Goal: Task Accomplishment & Management: Use online tool/utility

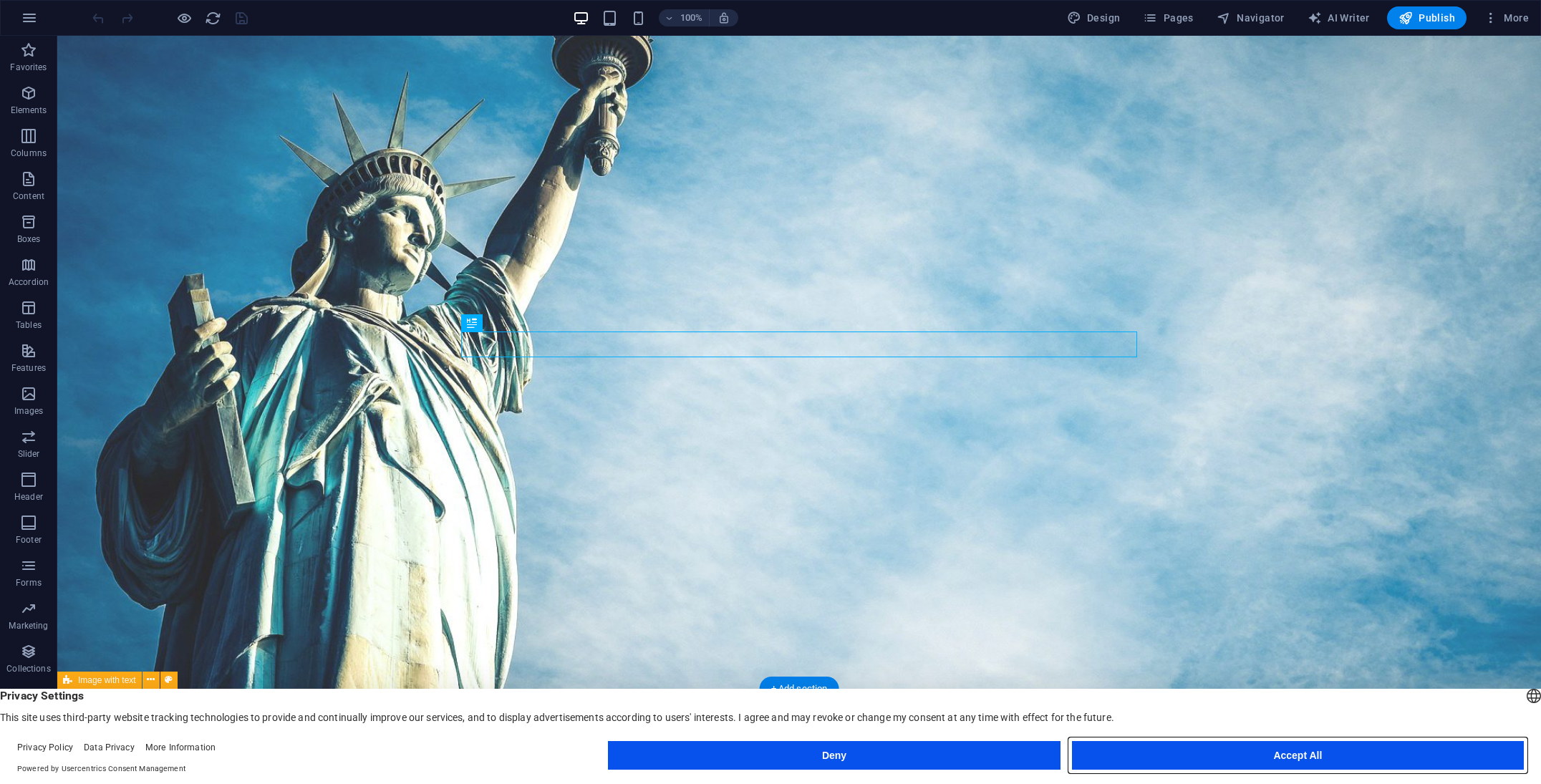
click at [1277, 754] on button "Accept All" at bounding box center [1298, 755] width 452 height 29
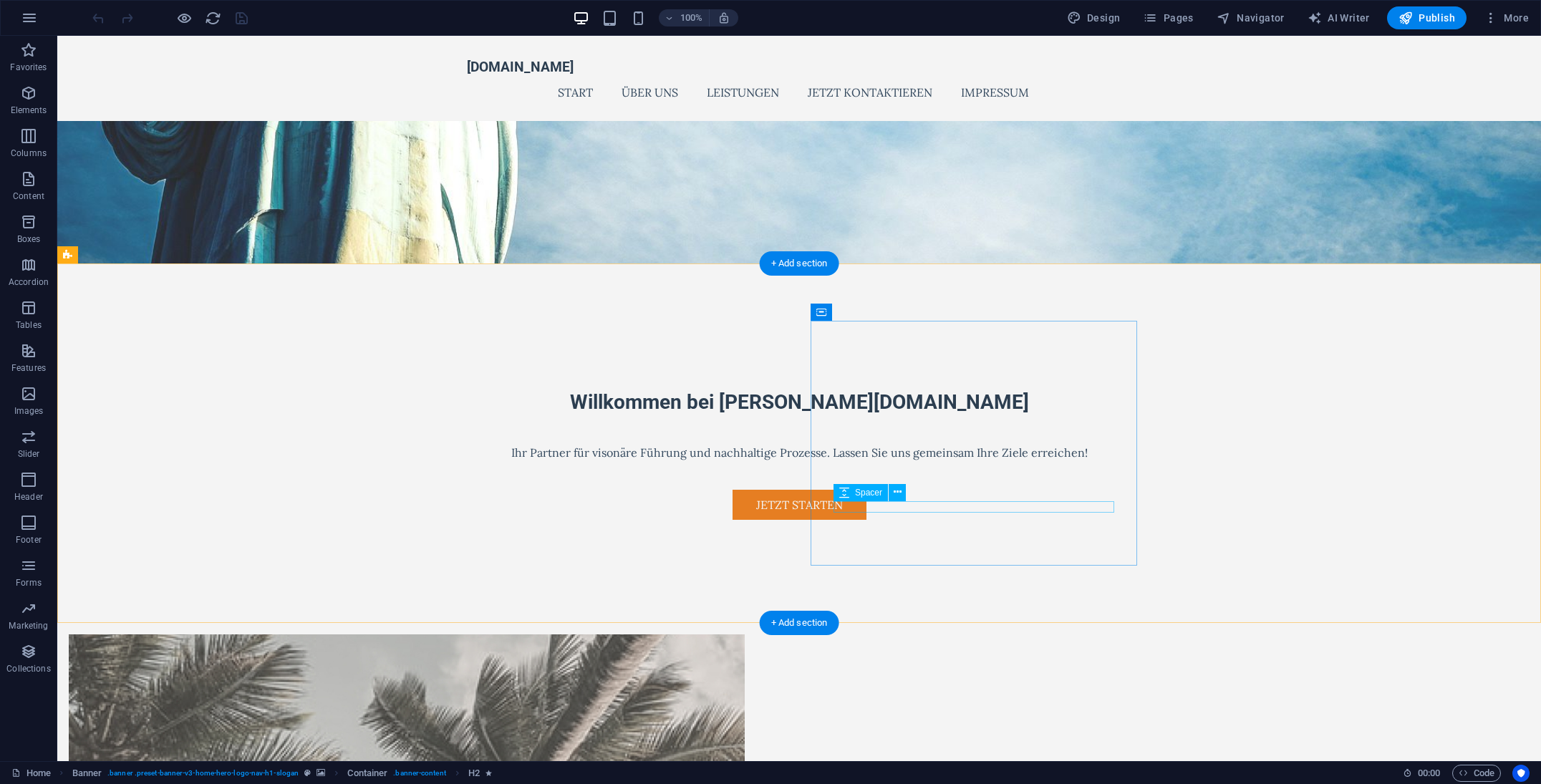
scroll to position [426, 0]
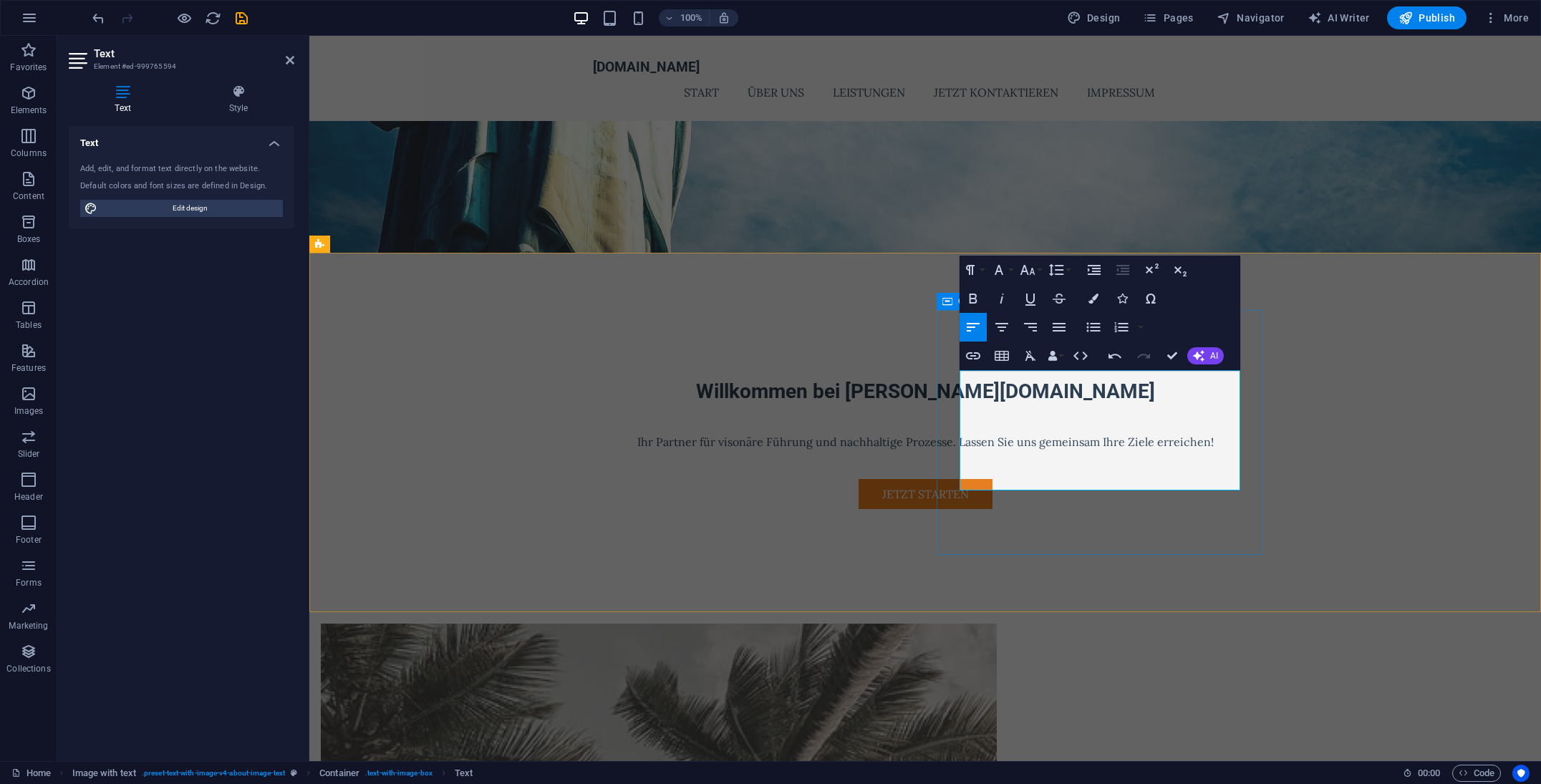
scroll to position [439, 0]
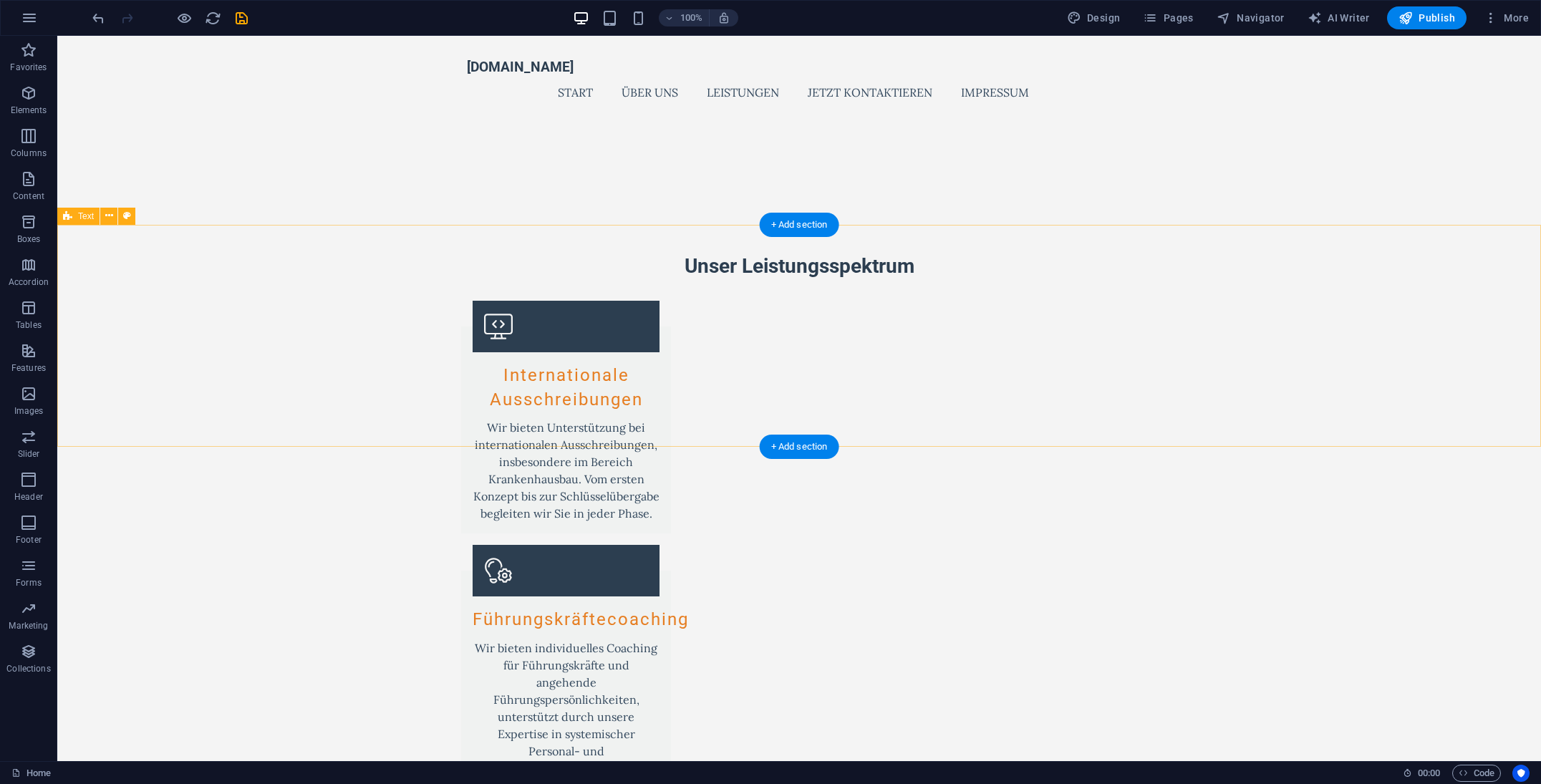
scroll to position [1454, 0]
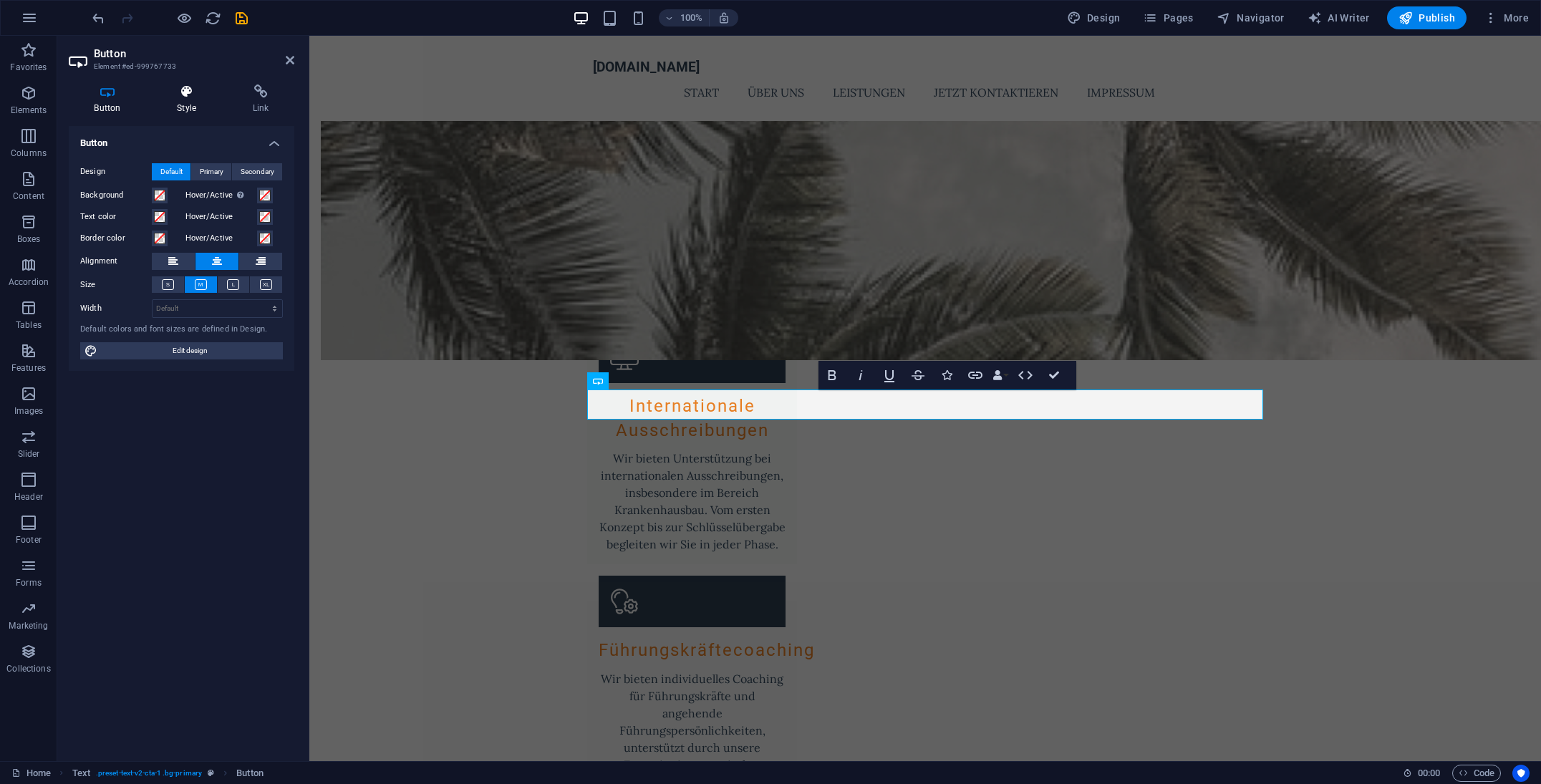
click at [185, 90] on icon at bounding box center [187, 92] width 70 height 14
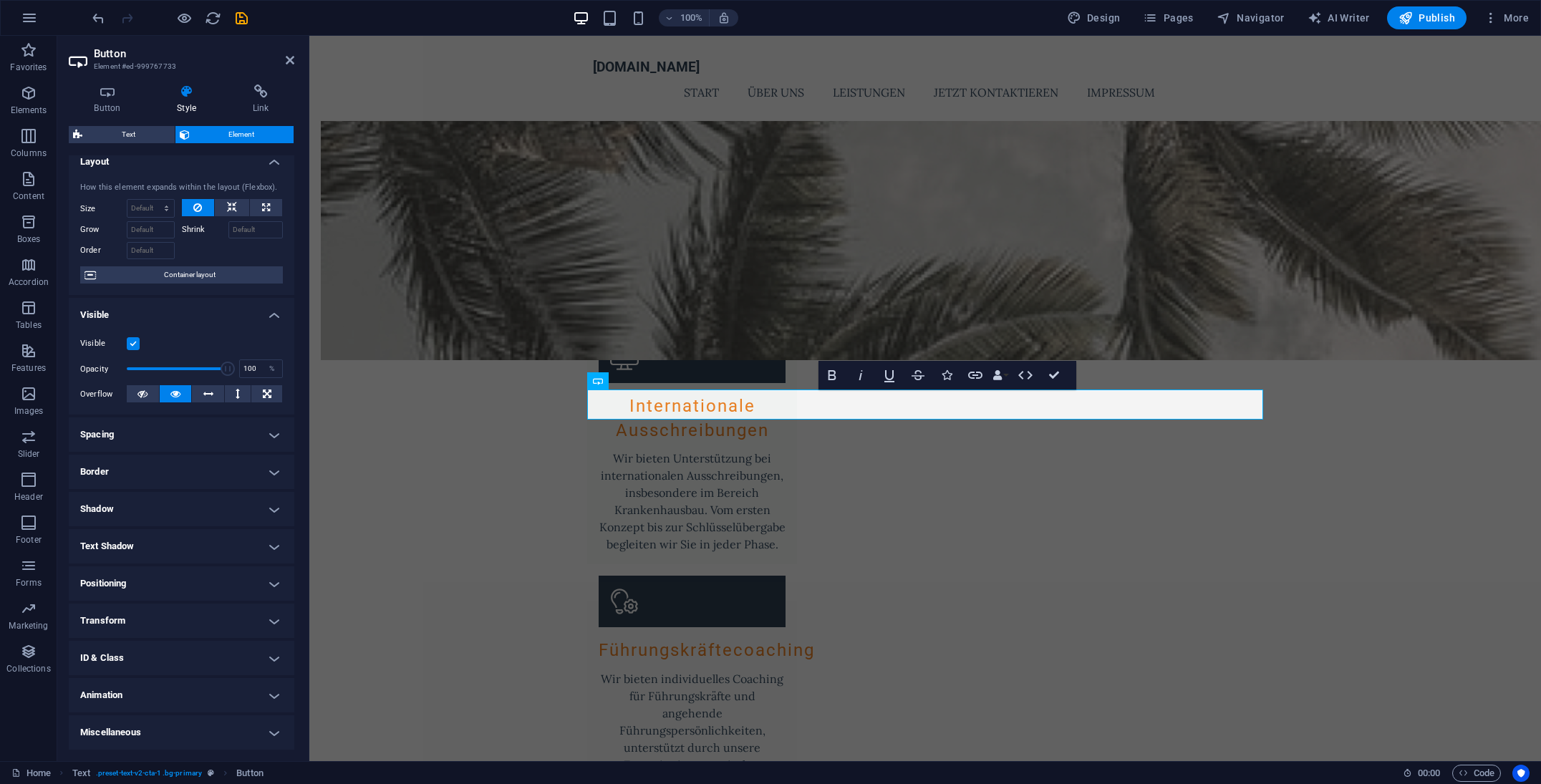
scroll to position [10, 0]
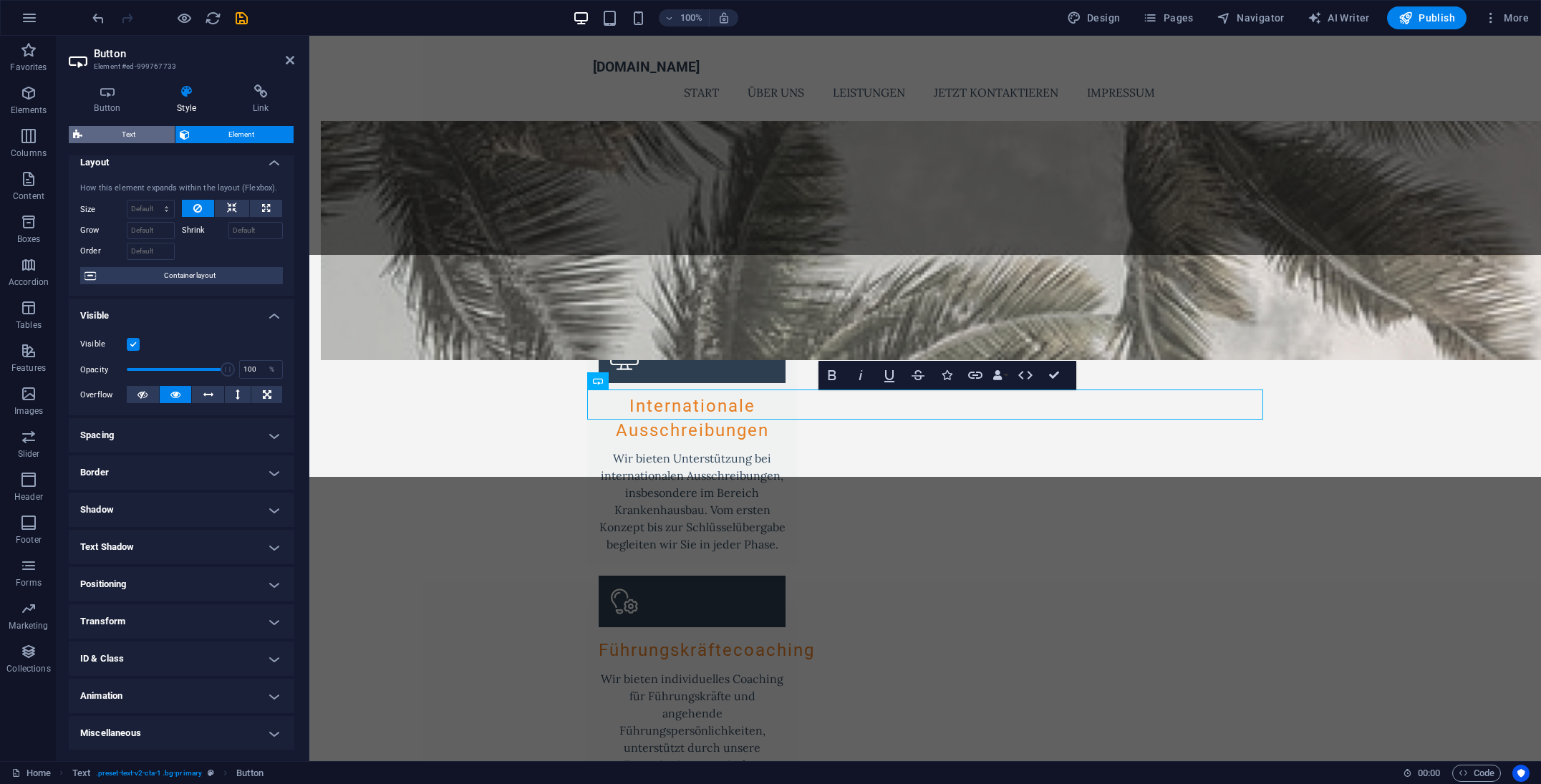
click at [134, 132] on span "Text" at bounding box center [129, 135] width 84 height 17
select select "preset-text-v2-cta-1"
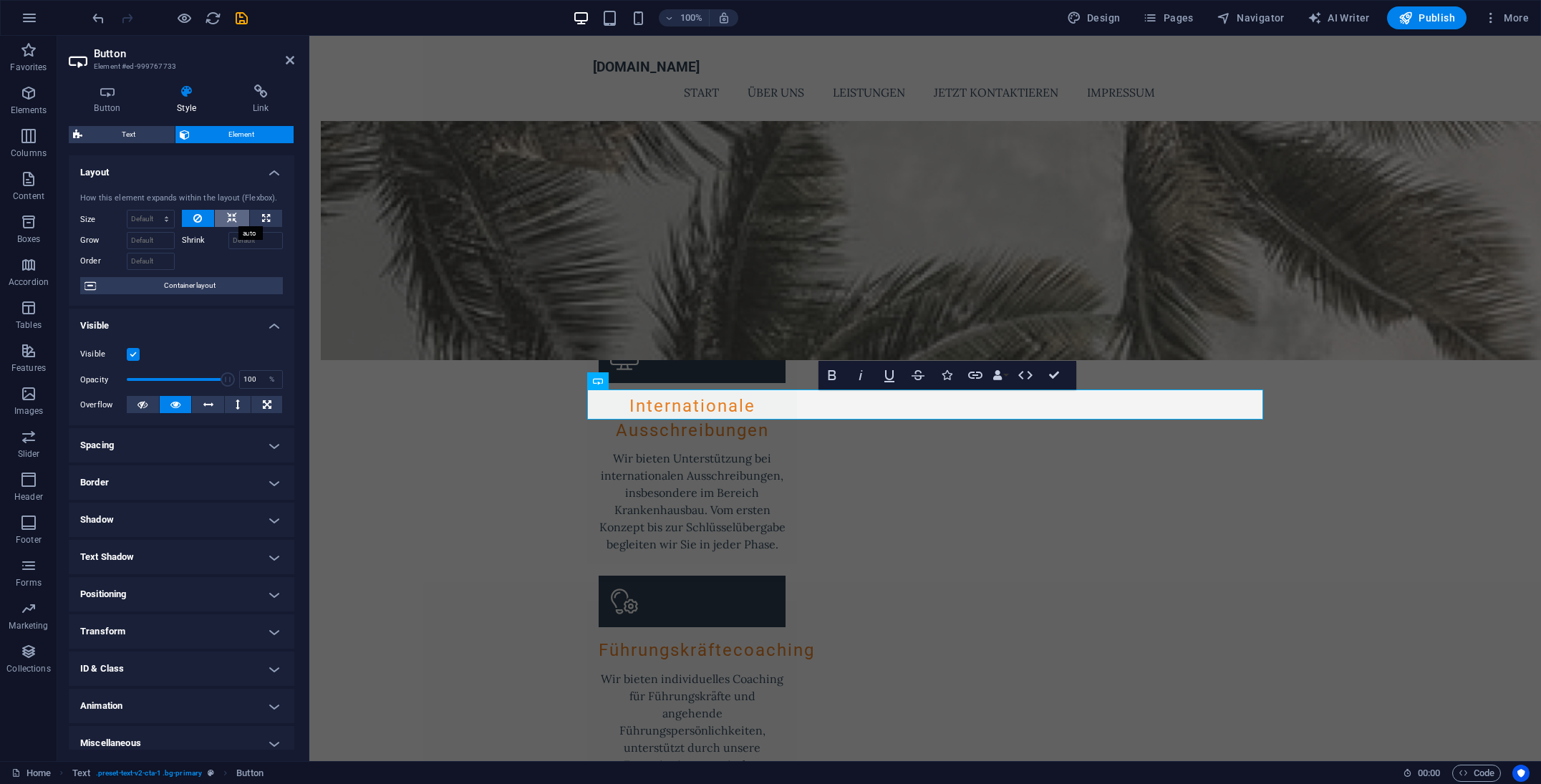
click at [235, 219] on button at bounding box center [232, 219] width 34 height 17
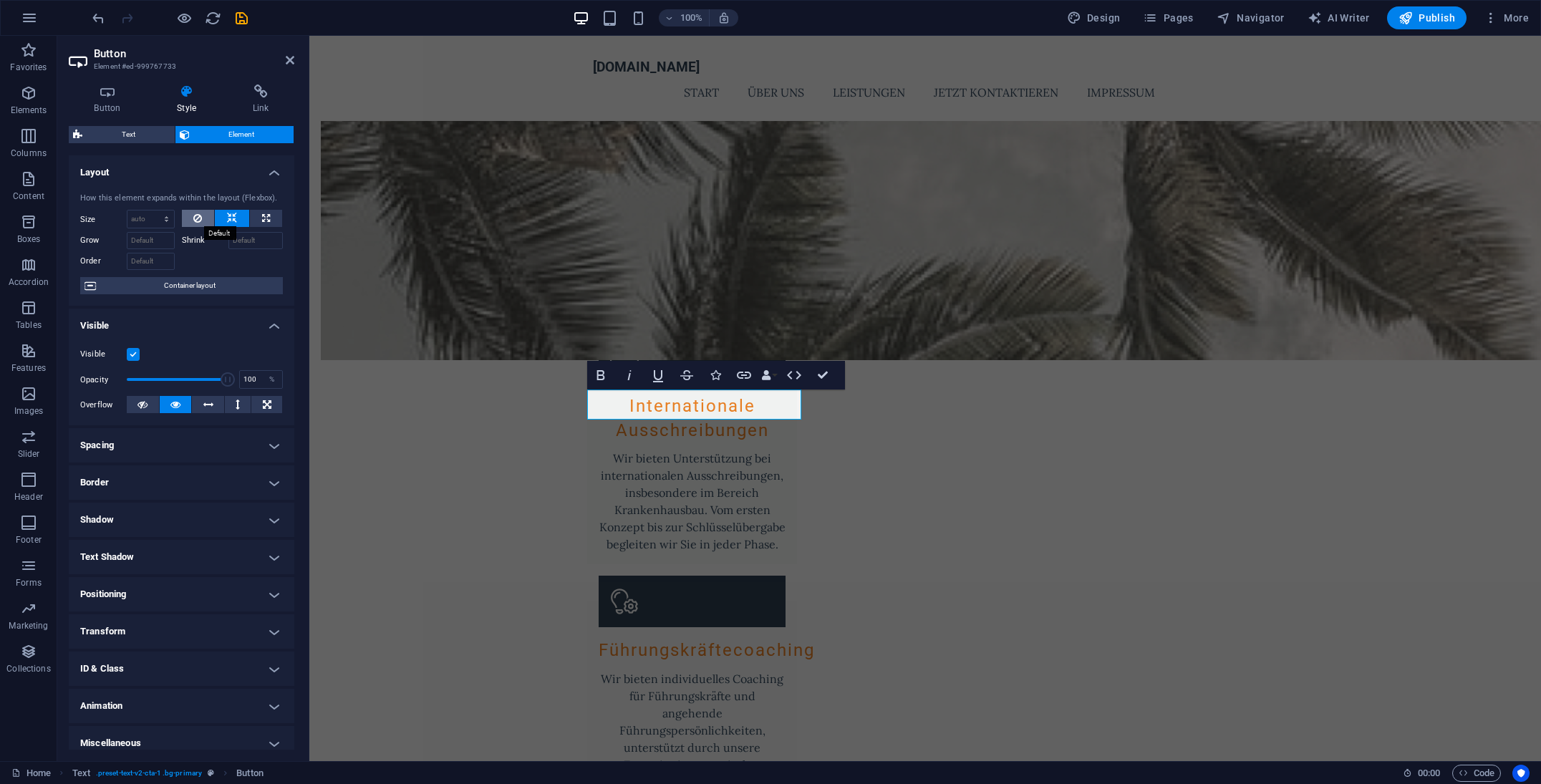
click at [203, 219] on button at bounding box center [199, 219] width 33 height 17
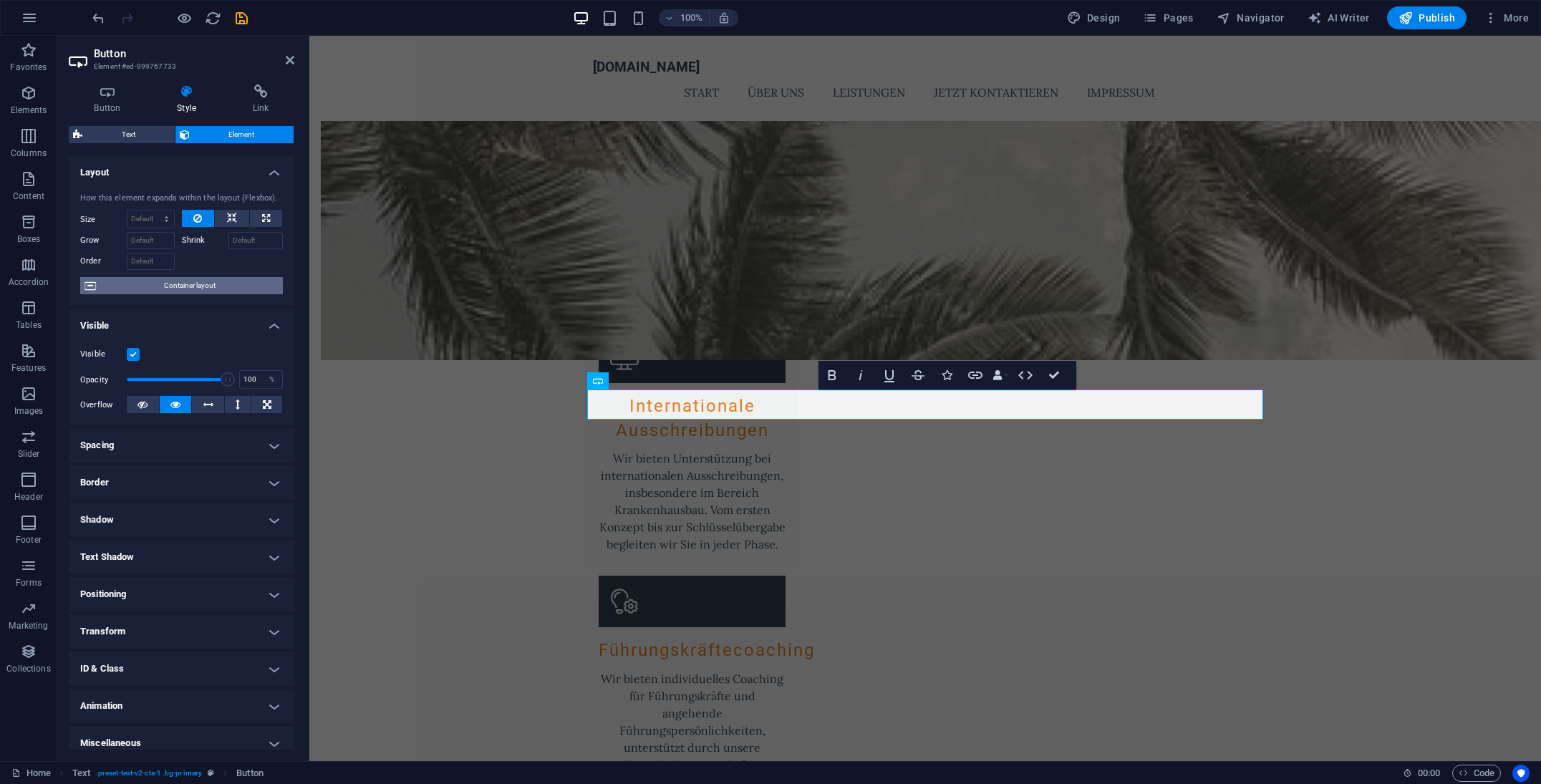
click at [144, 287] on span "Container layout" at bounding box center [190, 286] width 178 height 17
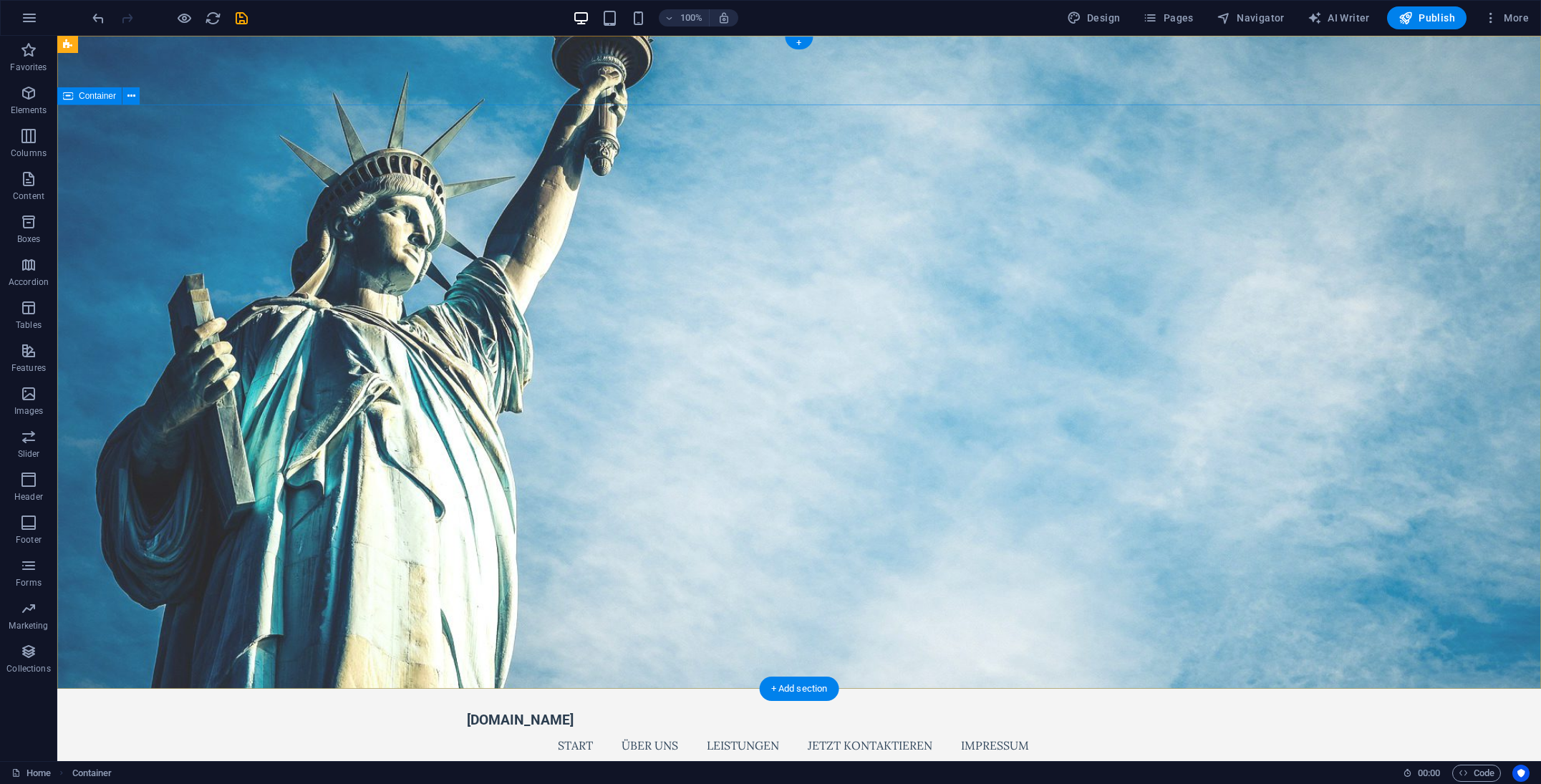
scroll to position [0, 0]
click at [1356, 11] on span "AI Writer" at bounding box center [1338, 17] width 62 height 14
select select "English"
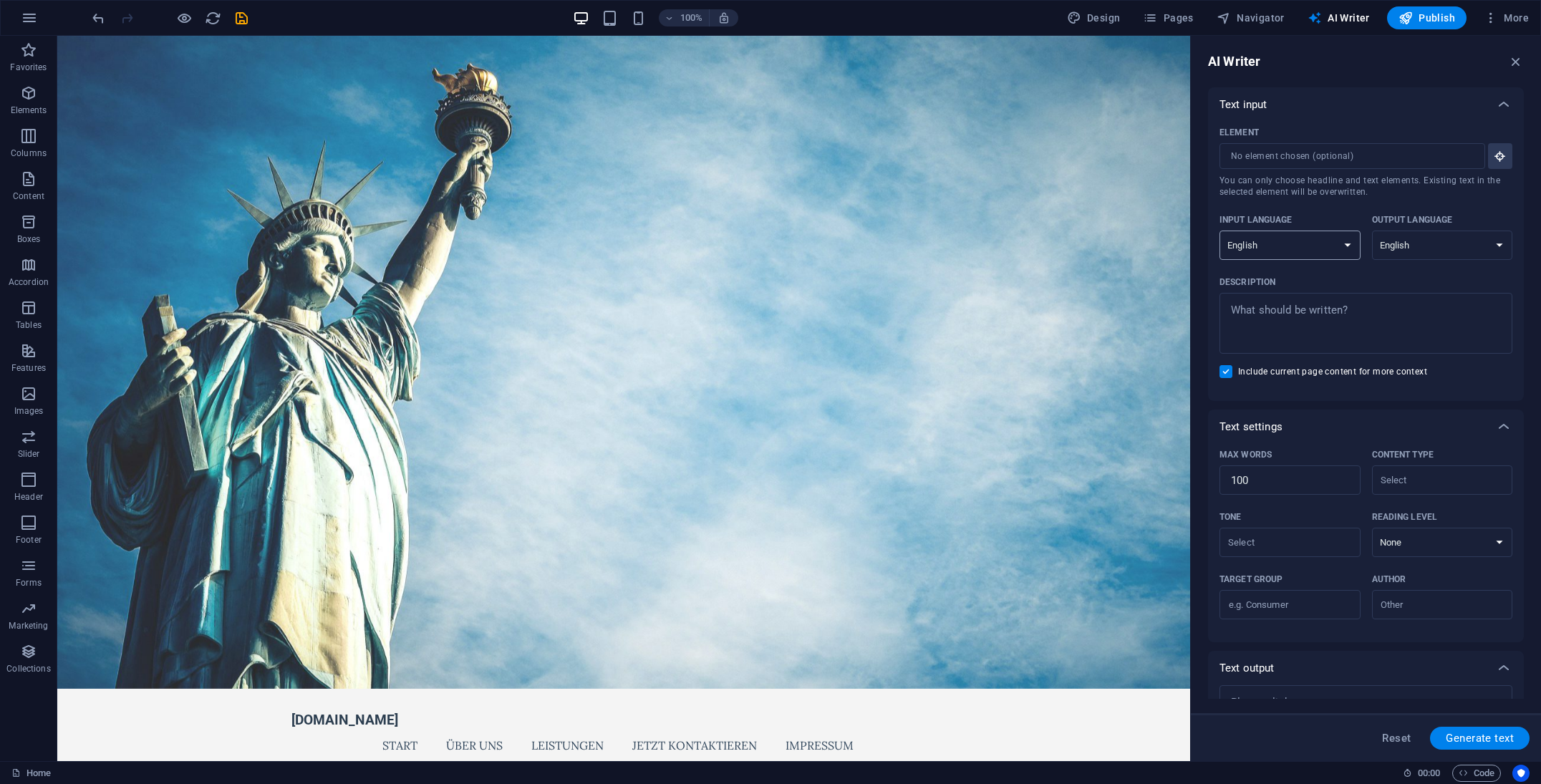
select select "German"
click at [1168, 17] on span "Pages" at bounding box center [1168, 17] width 50 height 14
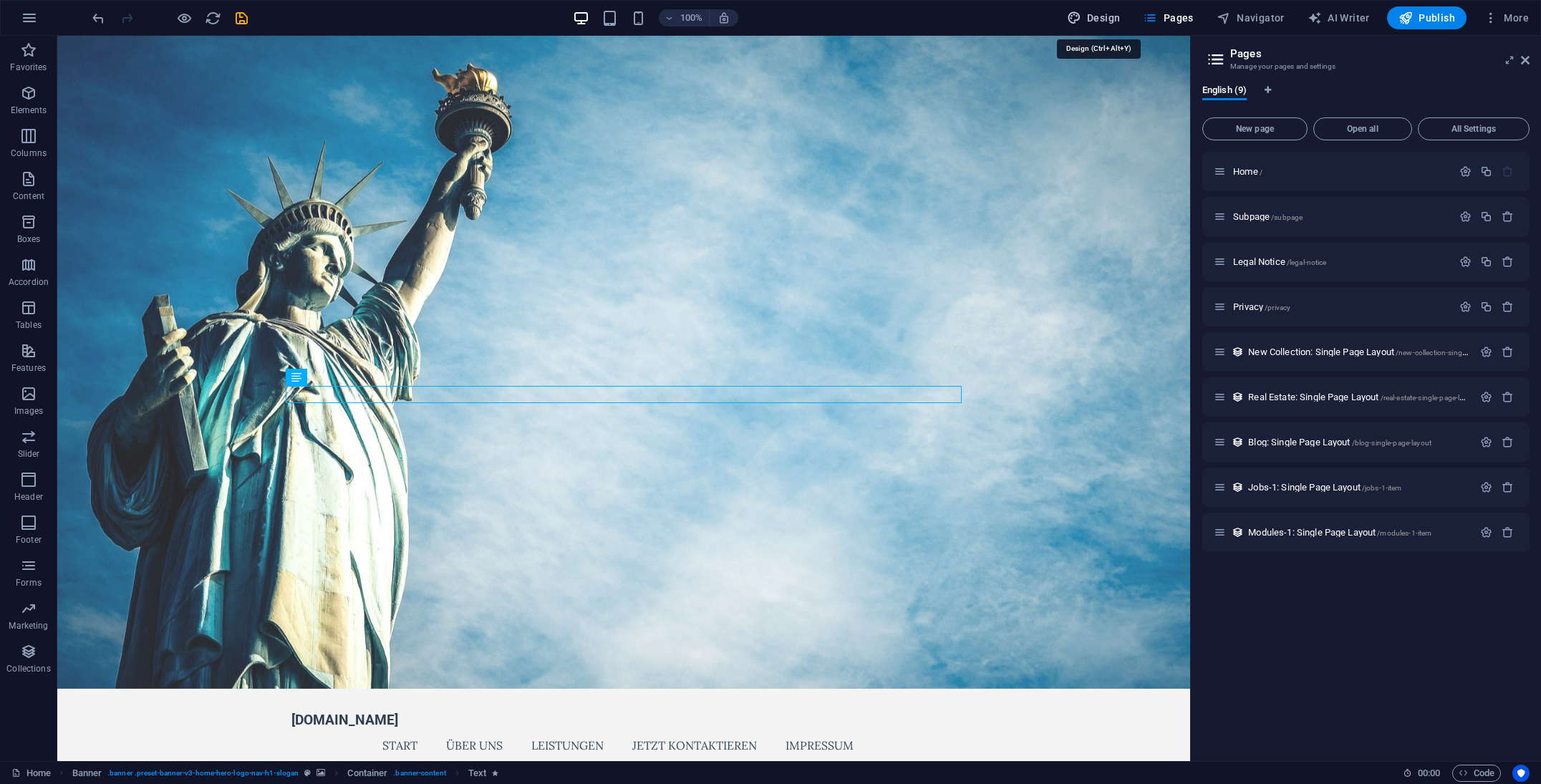
click at [1102, 21] on span "Design" at bounding box center [1093, 17] width 53 height 14
select select "px"
select select "200"
select select "px"
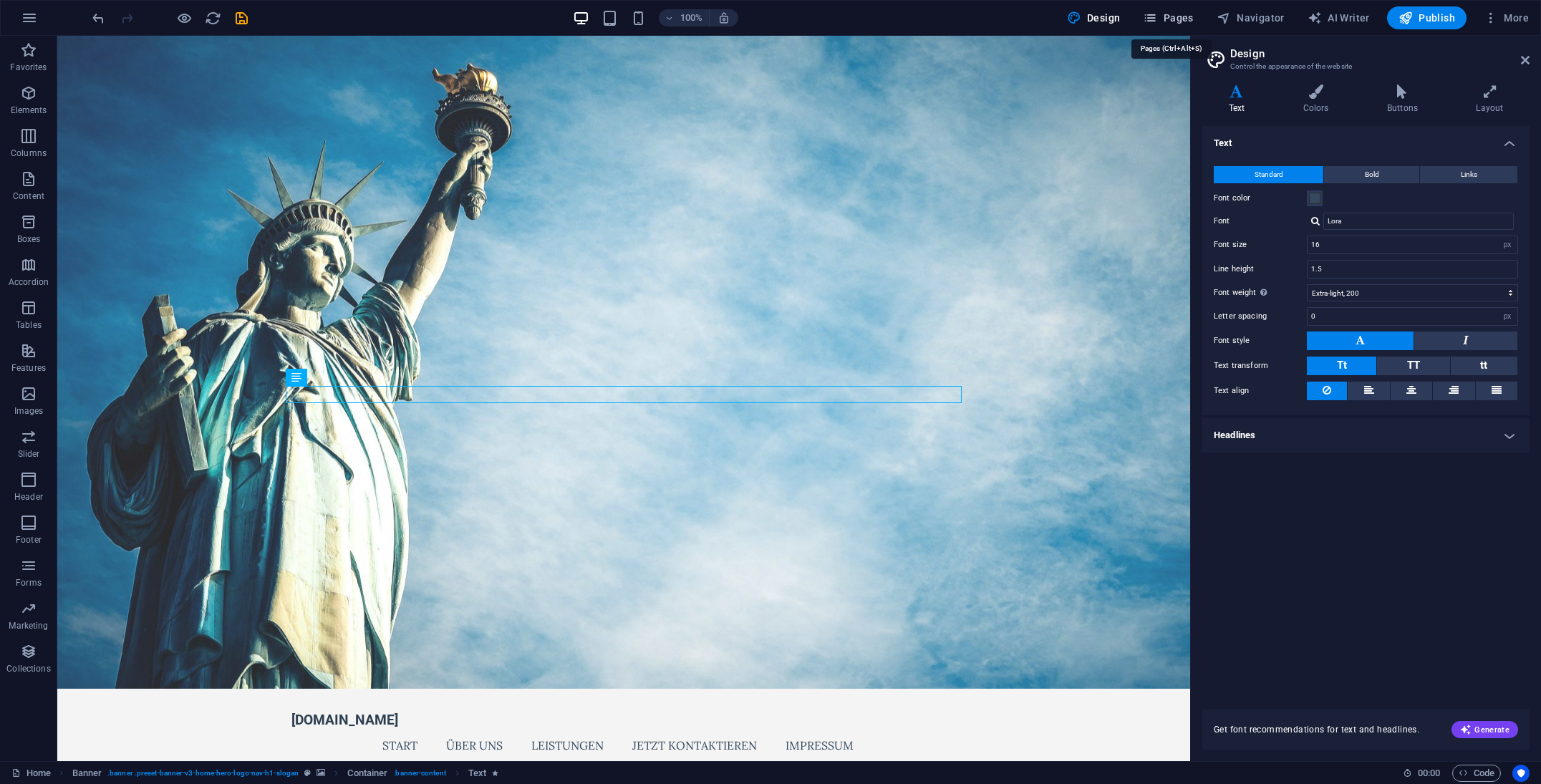
click at [1185, 18] on span "Pages" at bounding box center [1168, 17] width 50 height 14
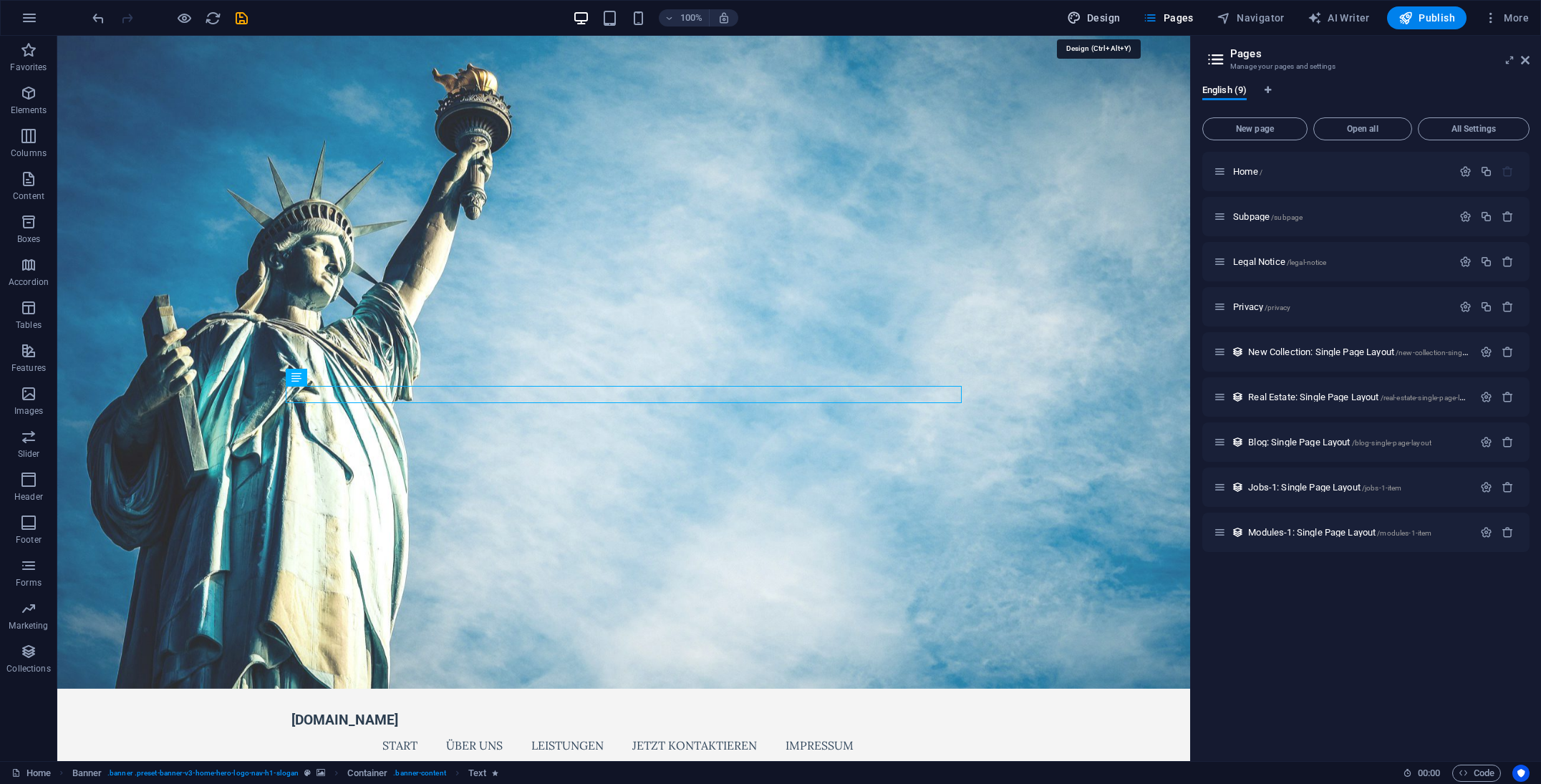
click at [1118, 21] on span "Design" at bounding box center [1093, 17] width 53 height 14
select select "px"
select select "200"
select select "px"
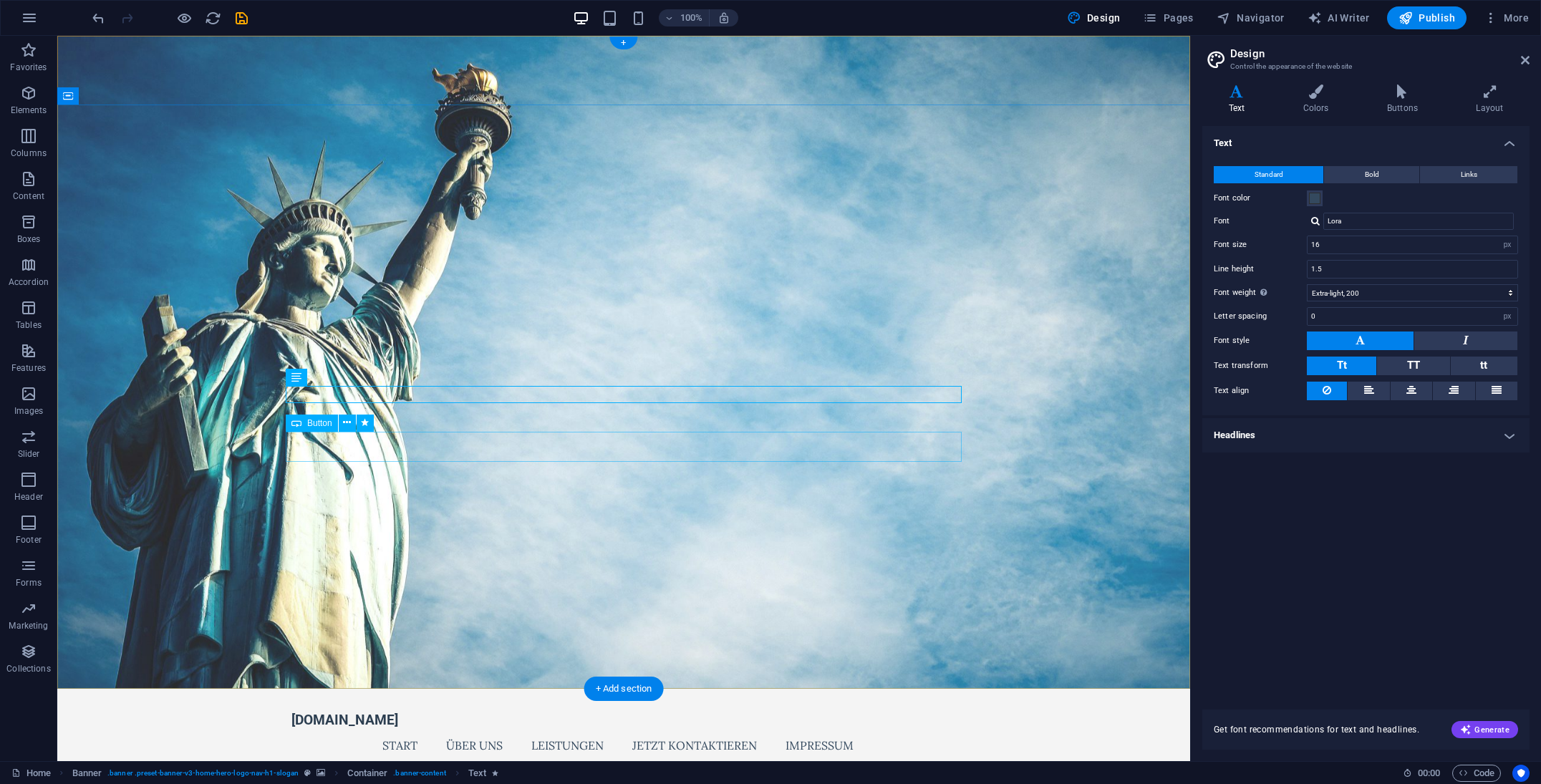
click at [1287, 216] on div "Font Lora" at bounding box center [1366, 221] width 304 height 17
type input "arial"
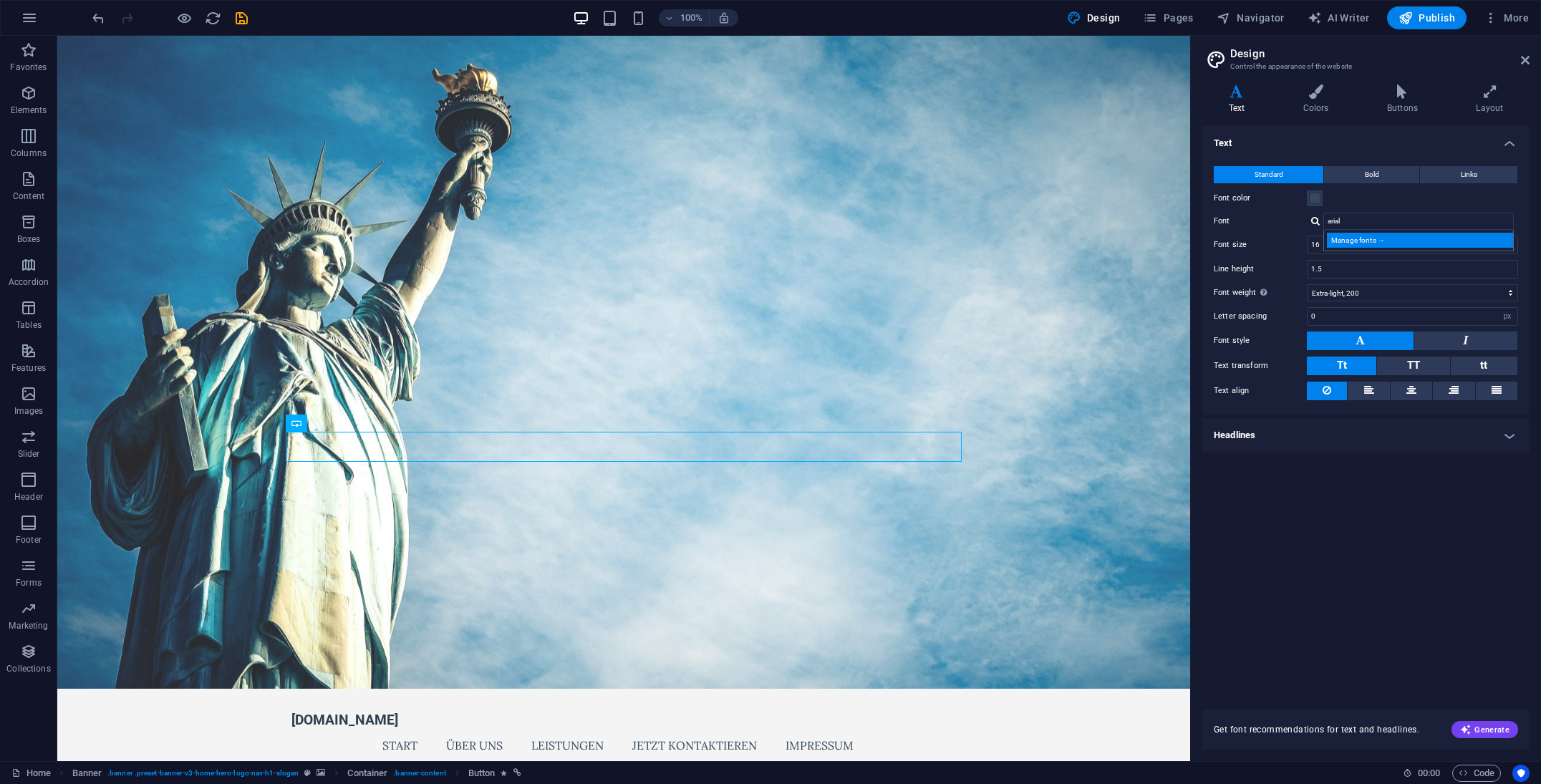
click at [1340, 237] on div "Manage fonts →" at bounding box center [1422, 239] width 189 height 15
select select "popularity"
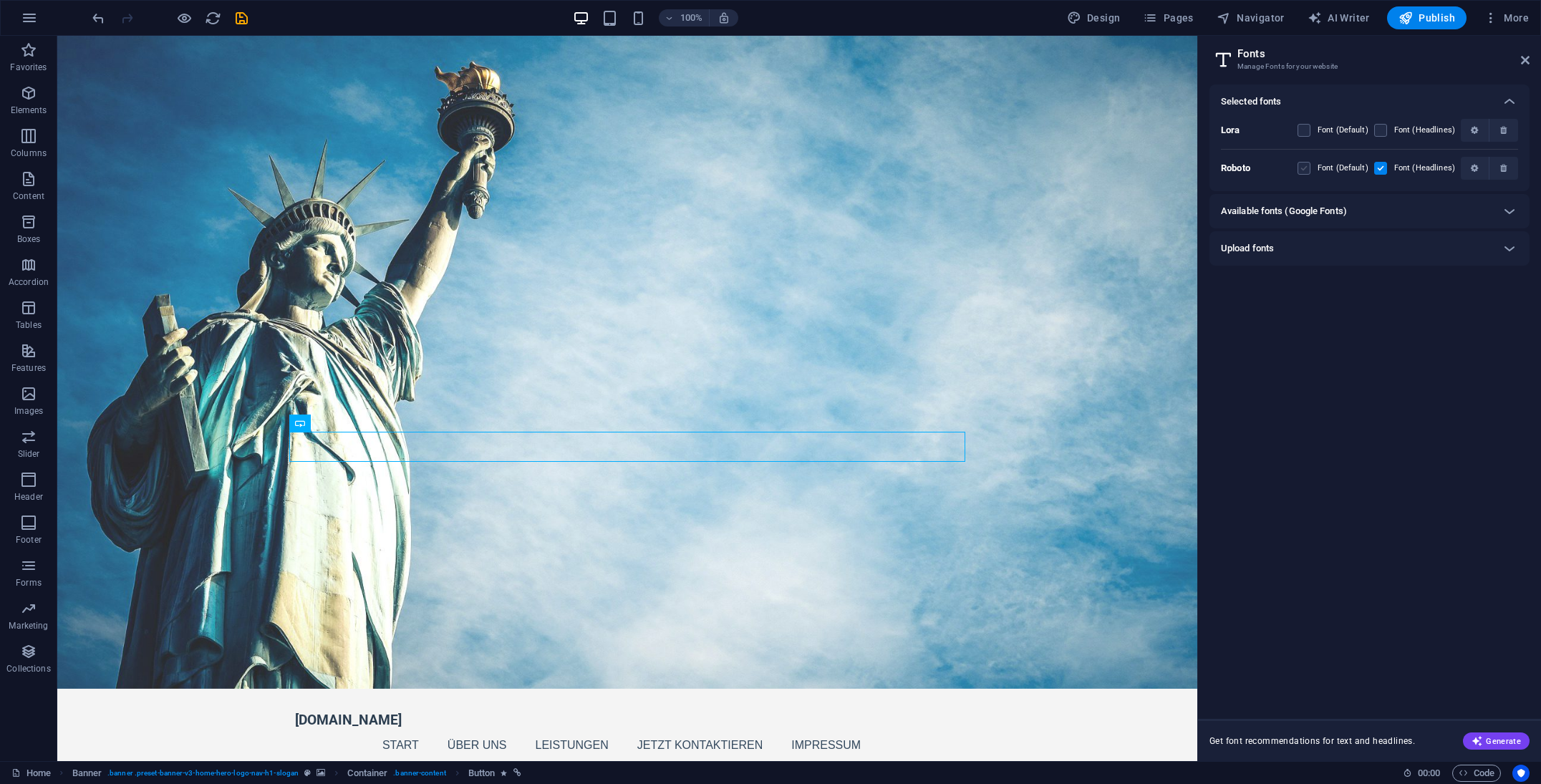
click at [1304, 169] on label at bounding box center [1304, 168] width 13 height 13
click at [0, 0] on input "checkbox" at bounding box center [0, 0] width 0 height 0
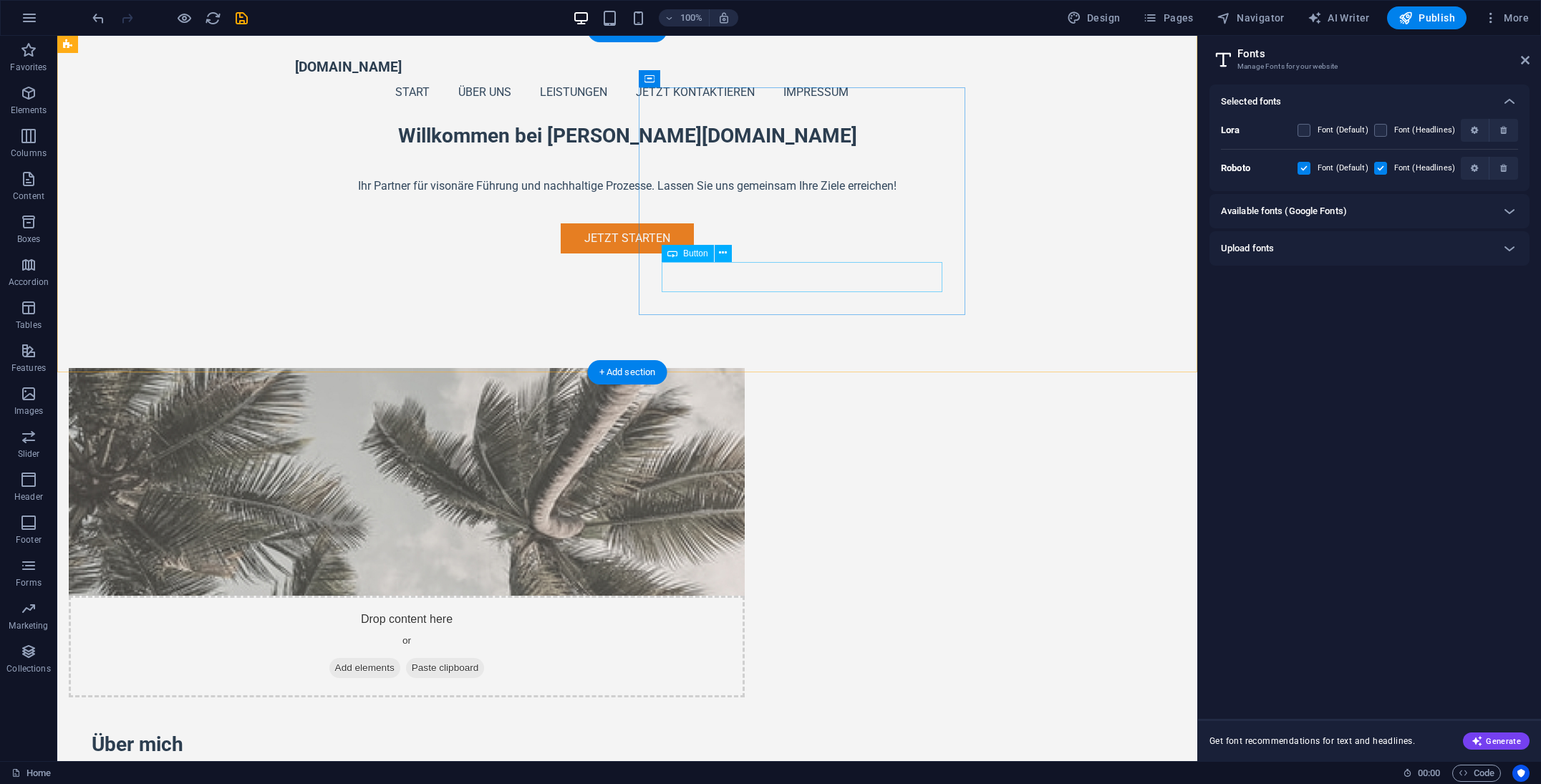
scroll to position [700, 0]
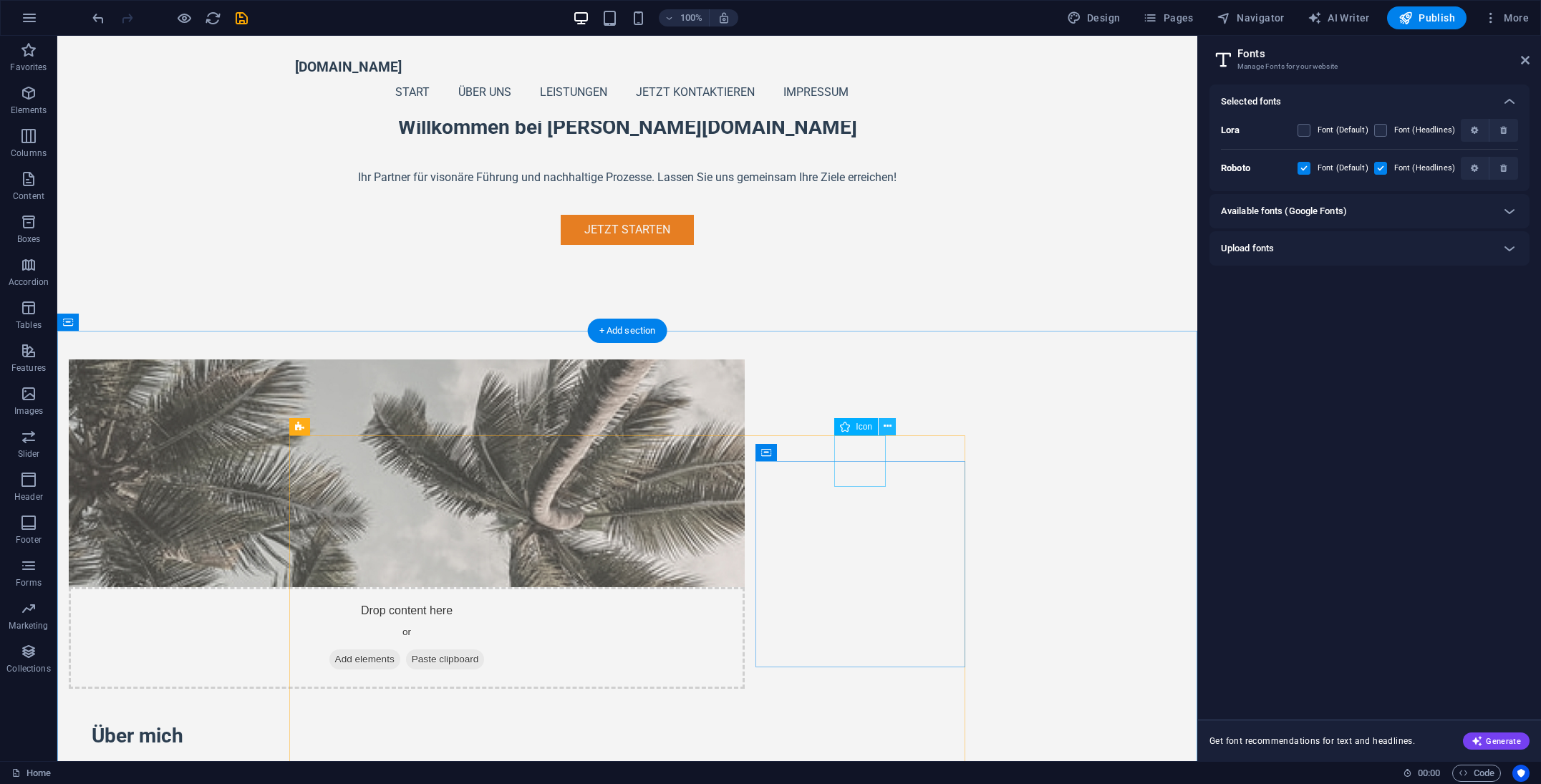
click at [887, 425] on icon at bounding box center [888, 426] width 8 height 15
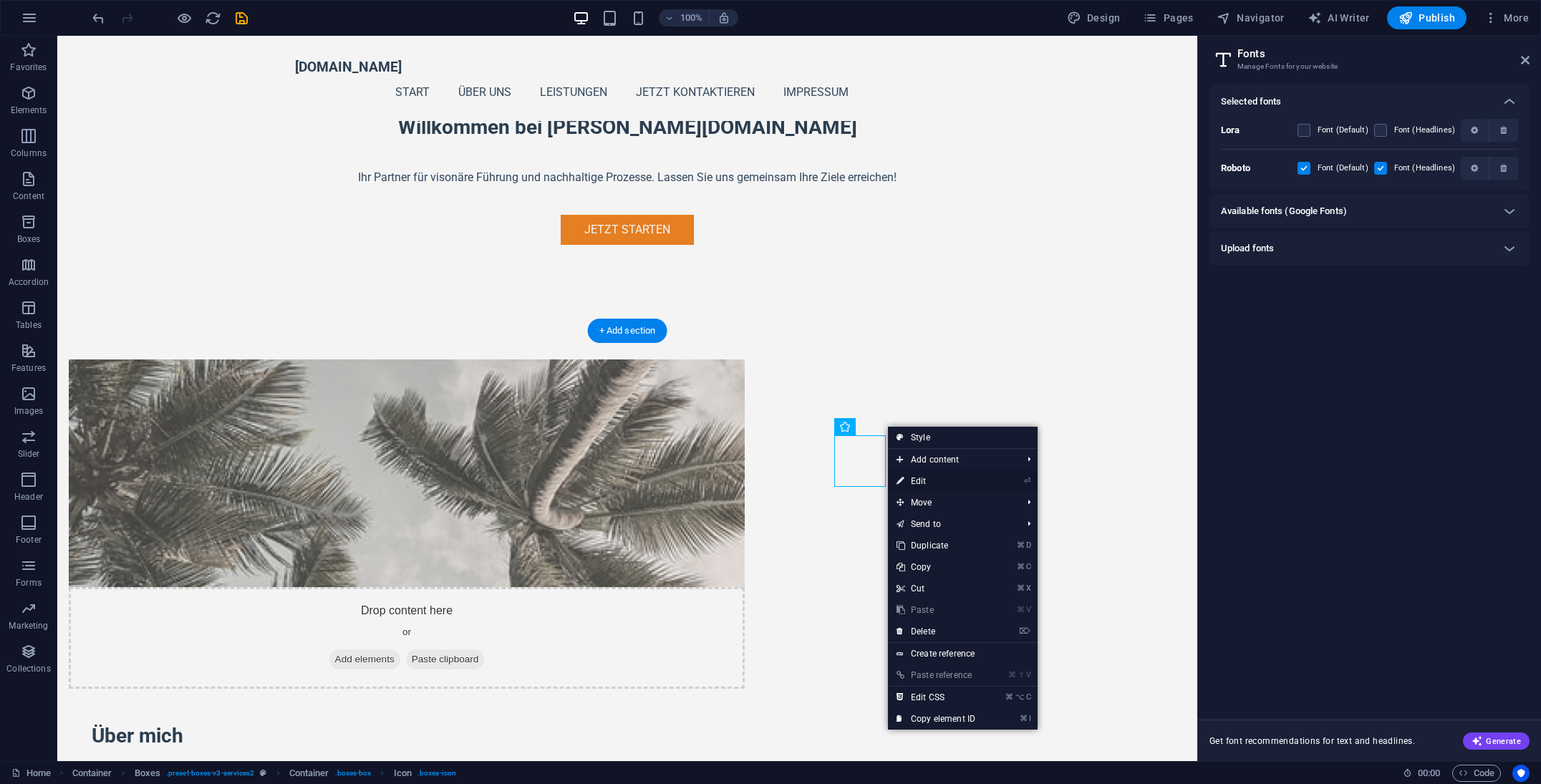
click at [914, 481] on link "⏎ Edit" at bounding box center [937, 481] width 96 height 22
select select "xMidYMid"
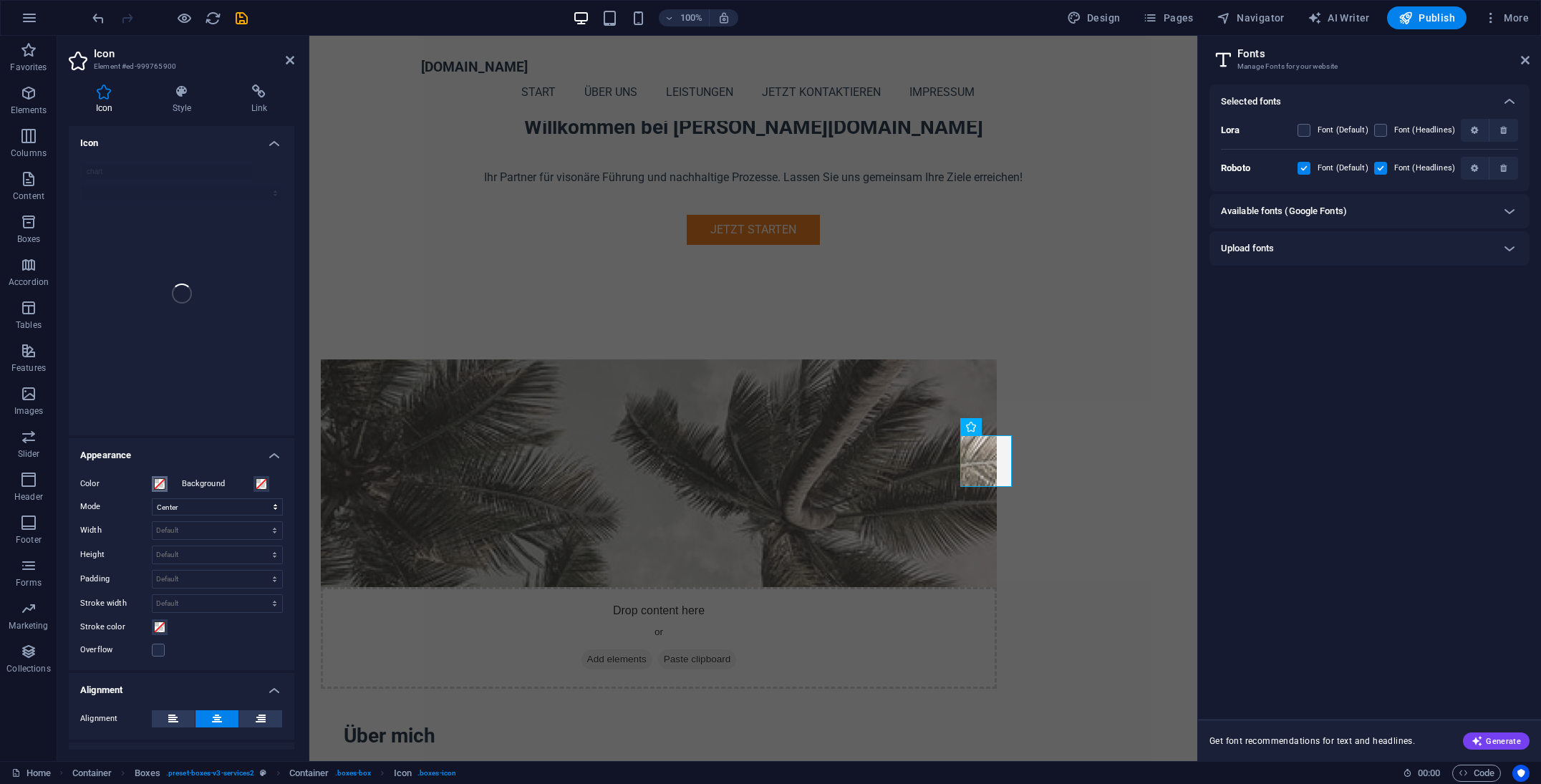
click at [164, 483] on span at bounding box center [159, 483] width 11 height 11
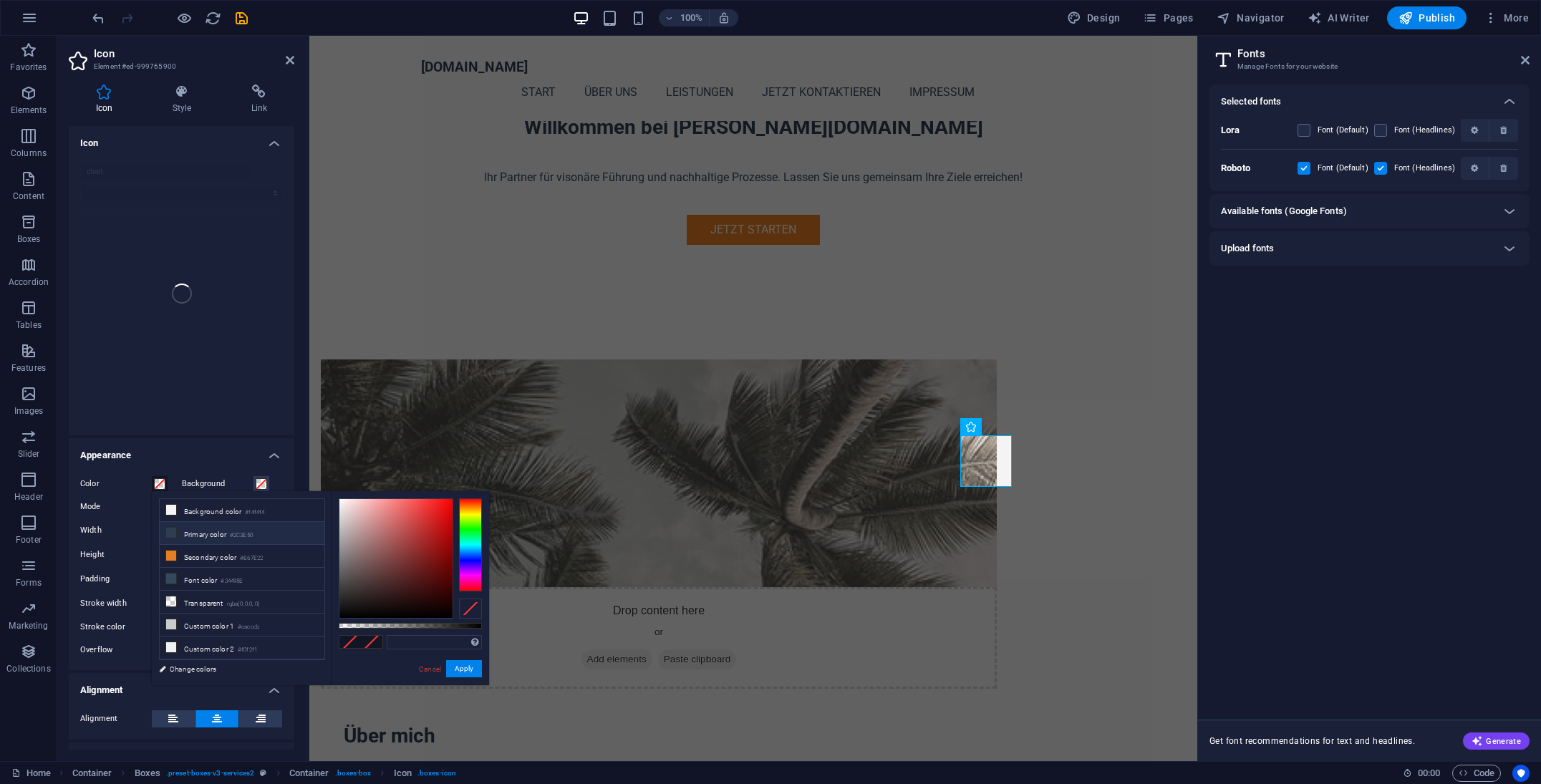
click at [173, 539] on li "Primary color #2C3E50" at bounding box center [242, 533] width 164 height 23
type input "#2c3e50"
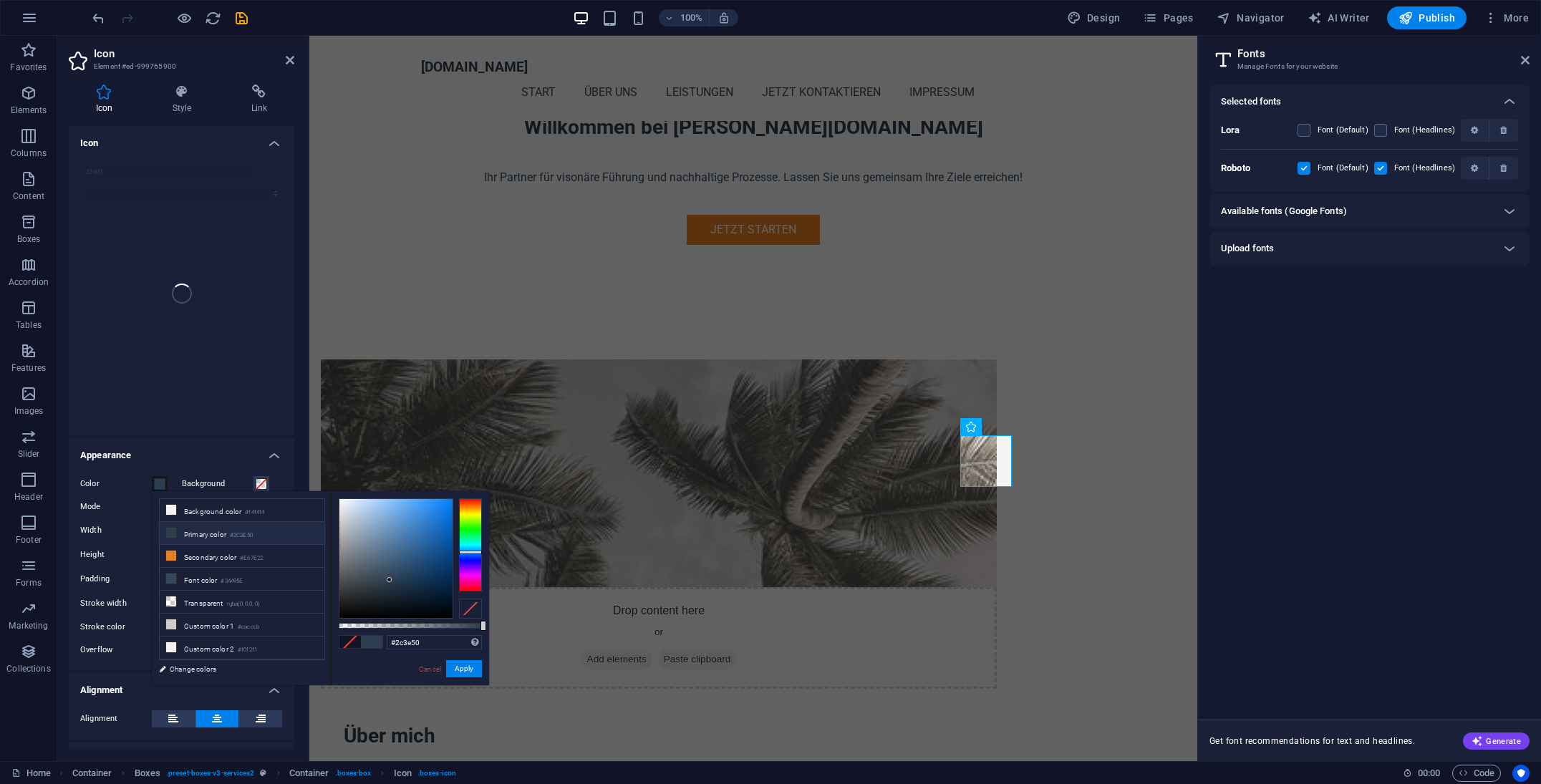
click at [193, 405] on div "chart" at bounding box center [182, 294] width 226 height 283
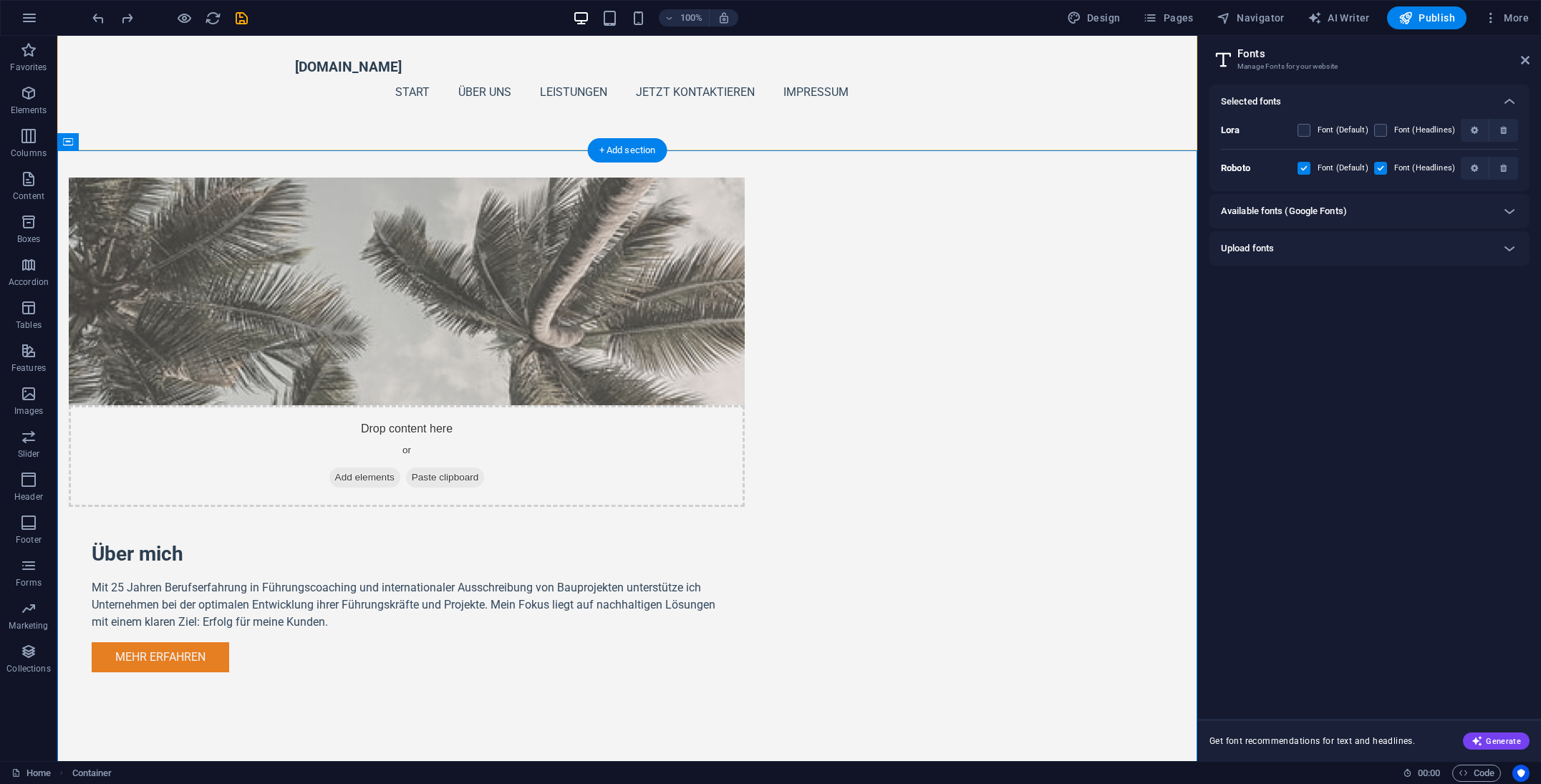
scroll to position [884, 0]
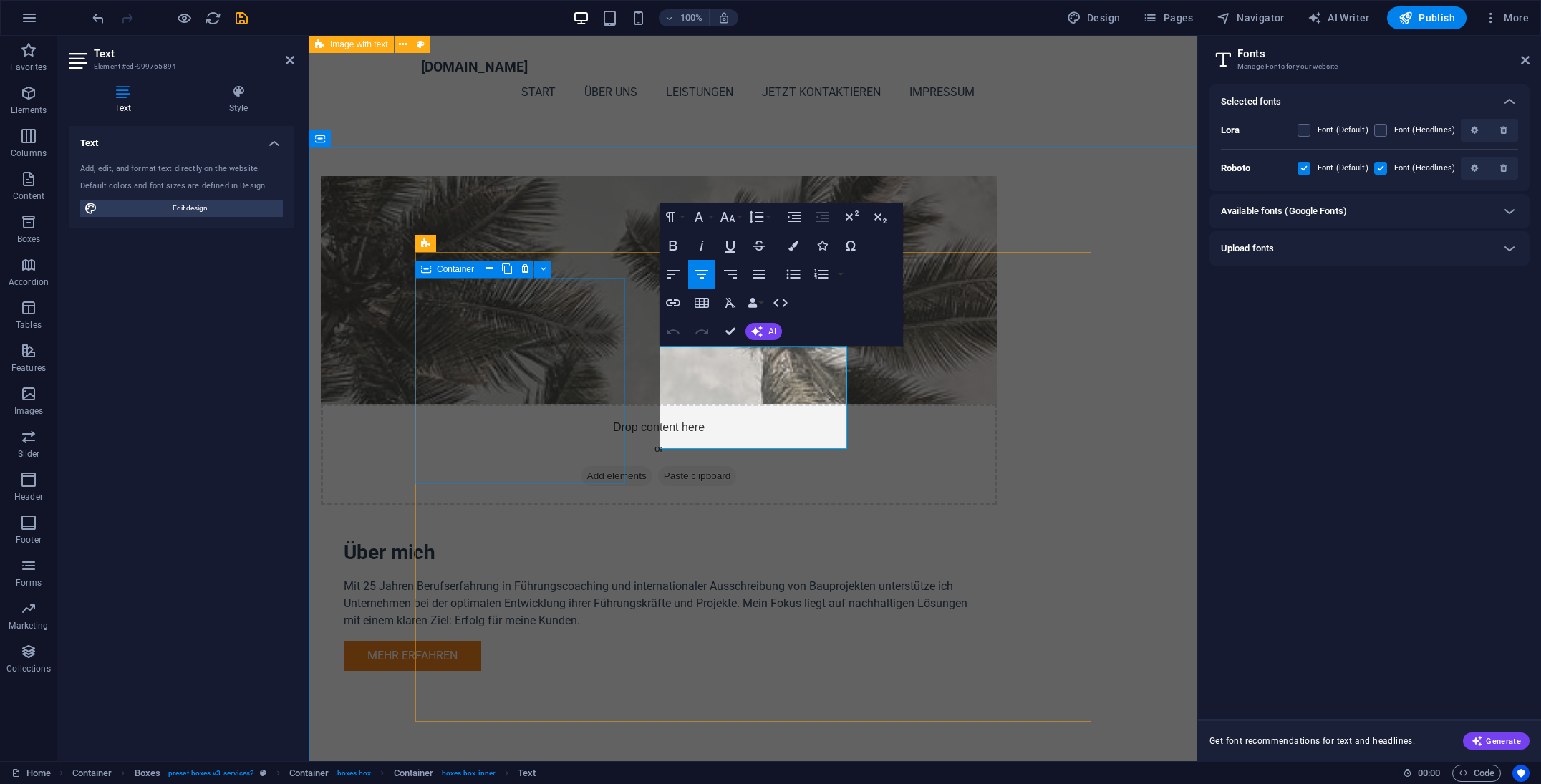
drag, startPoint x: 718, startPoint y: 353, endPoint x: 619, endPoint y: 348, distance: 99.1
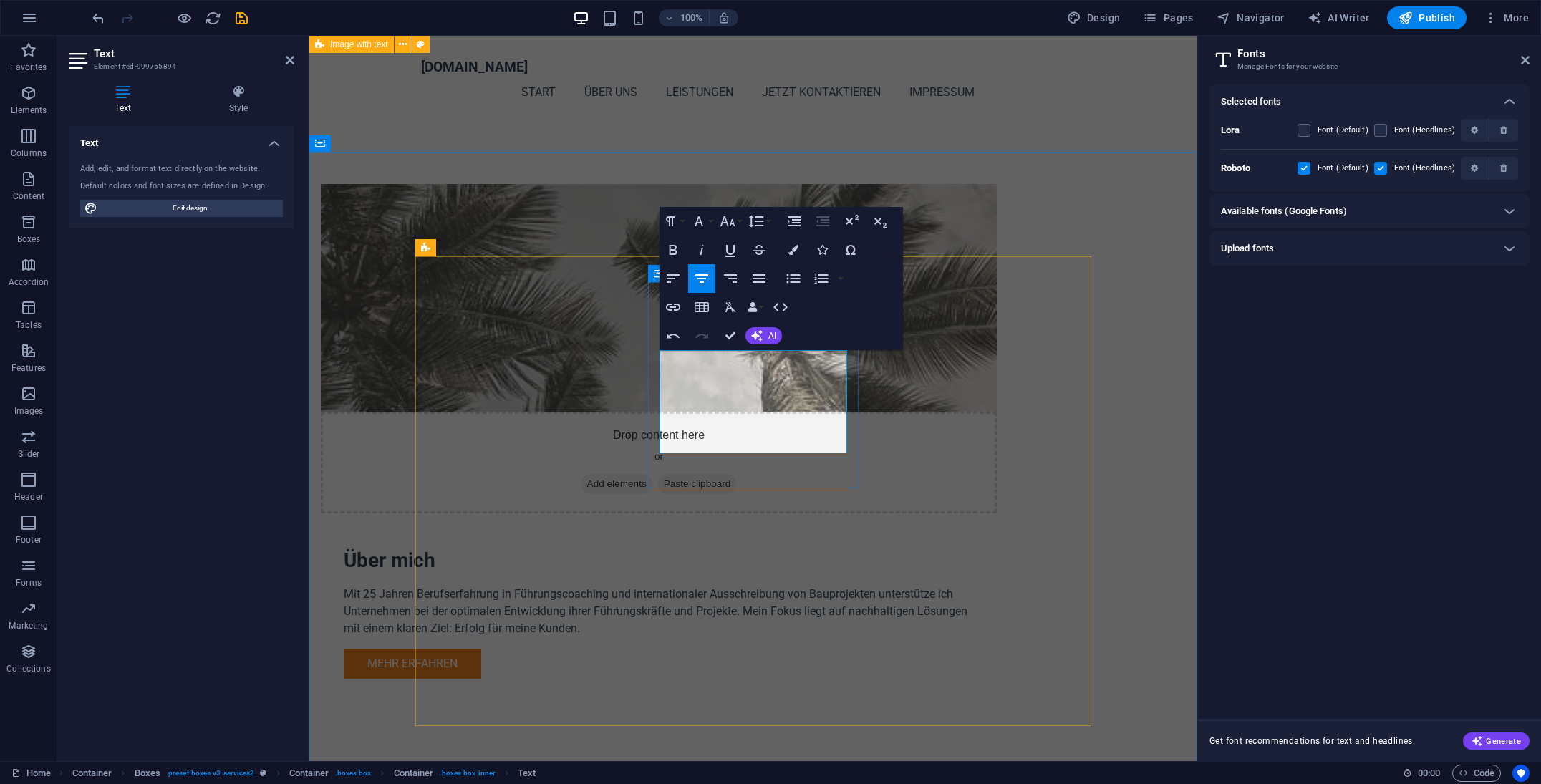
scroll to position [854, 0]
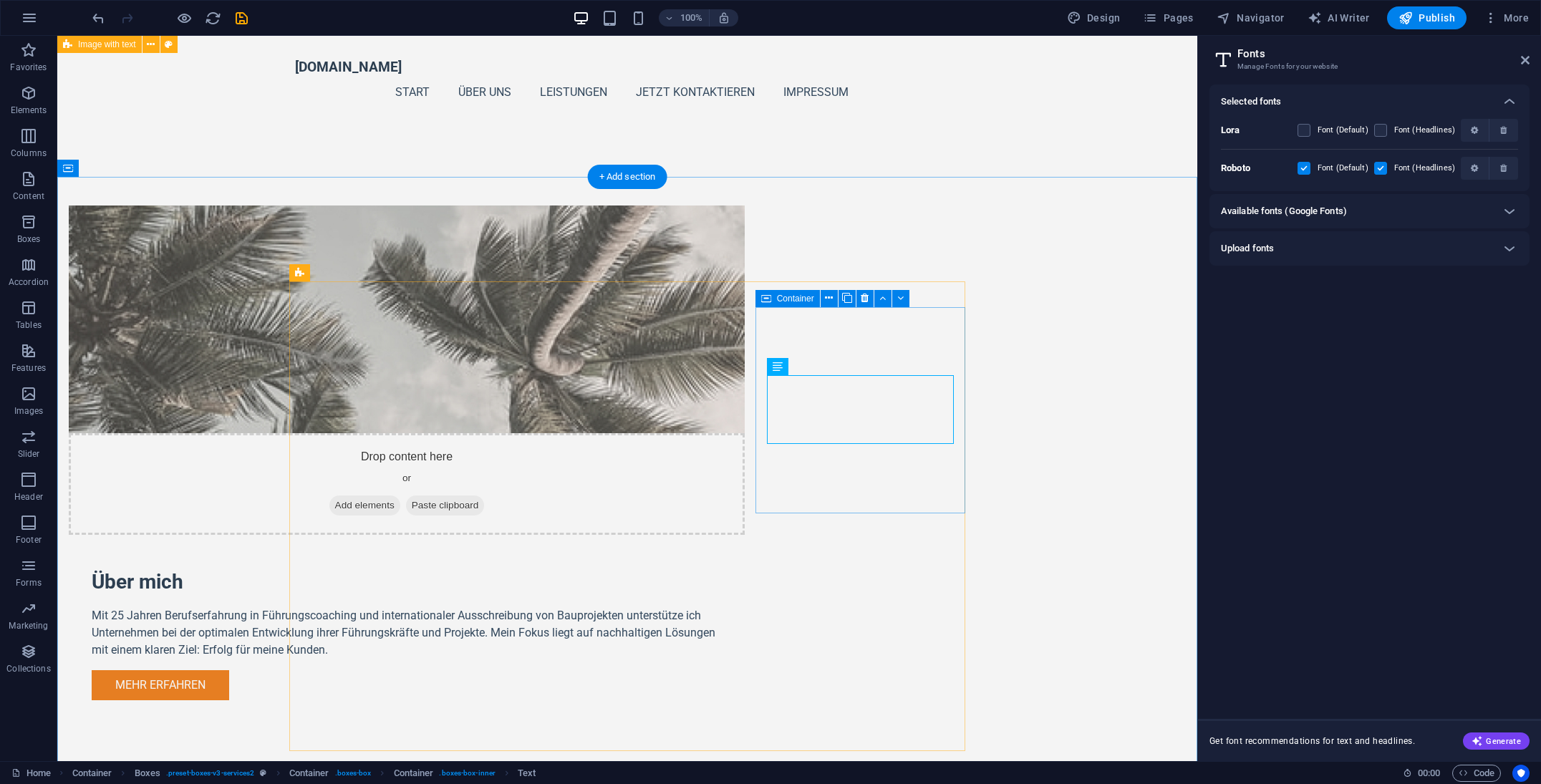
scroll to position [1026, 0]
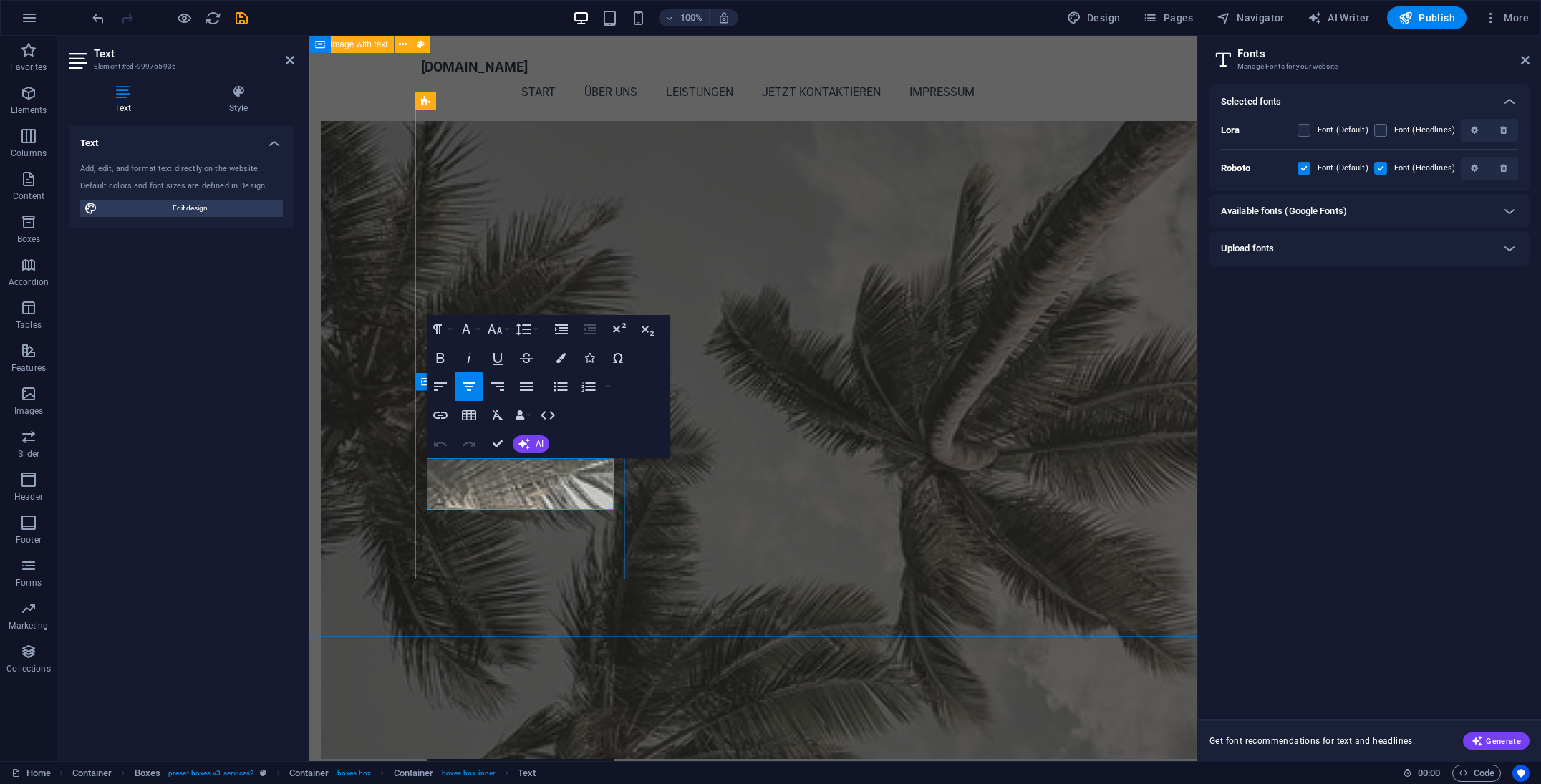
drag, startPoint x: 443, startPoint y: 467, endPoint x: 479, endPoint y: 467, distance: 36.0
drag, startPoint x: 505, startPoint y: 467, endPoint x: 524, endPoint y: 464, distance: 19.2
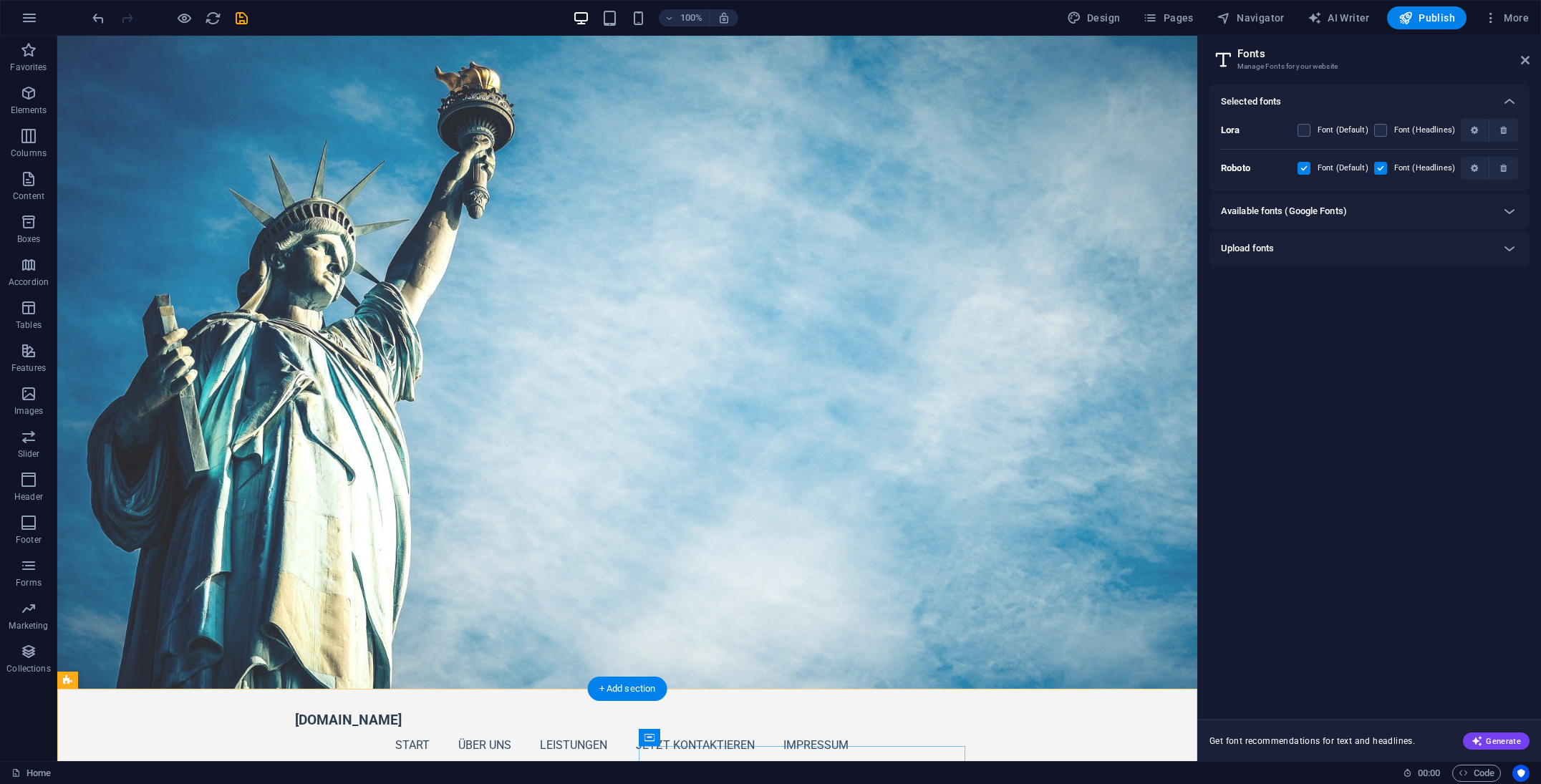
scroll to position [5, 0]
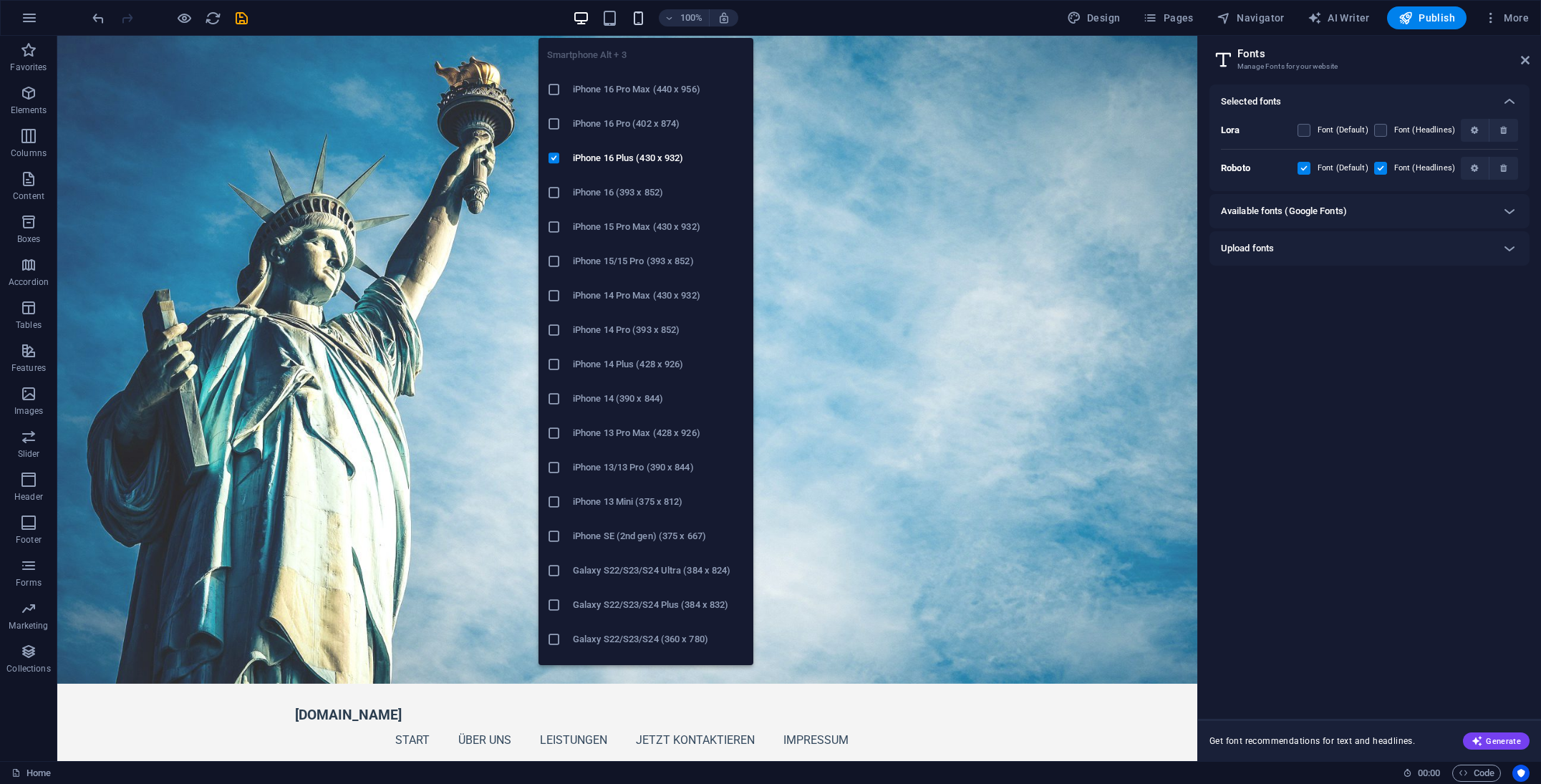
click at [645, 25] on icon "button" at bounding box center [638, 17] width 17 height 17
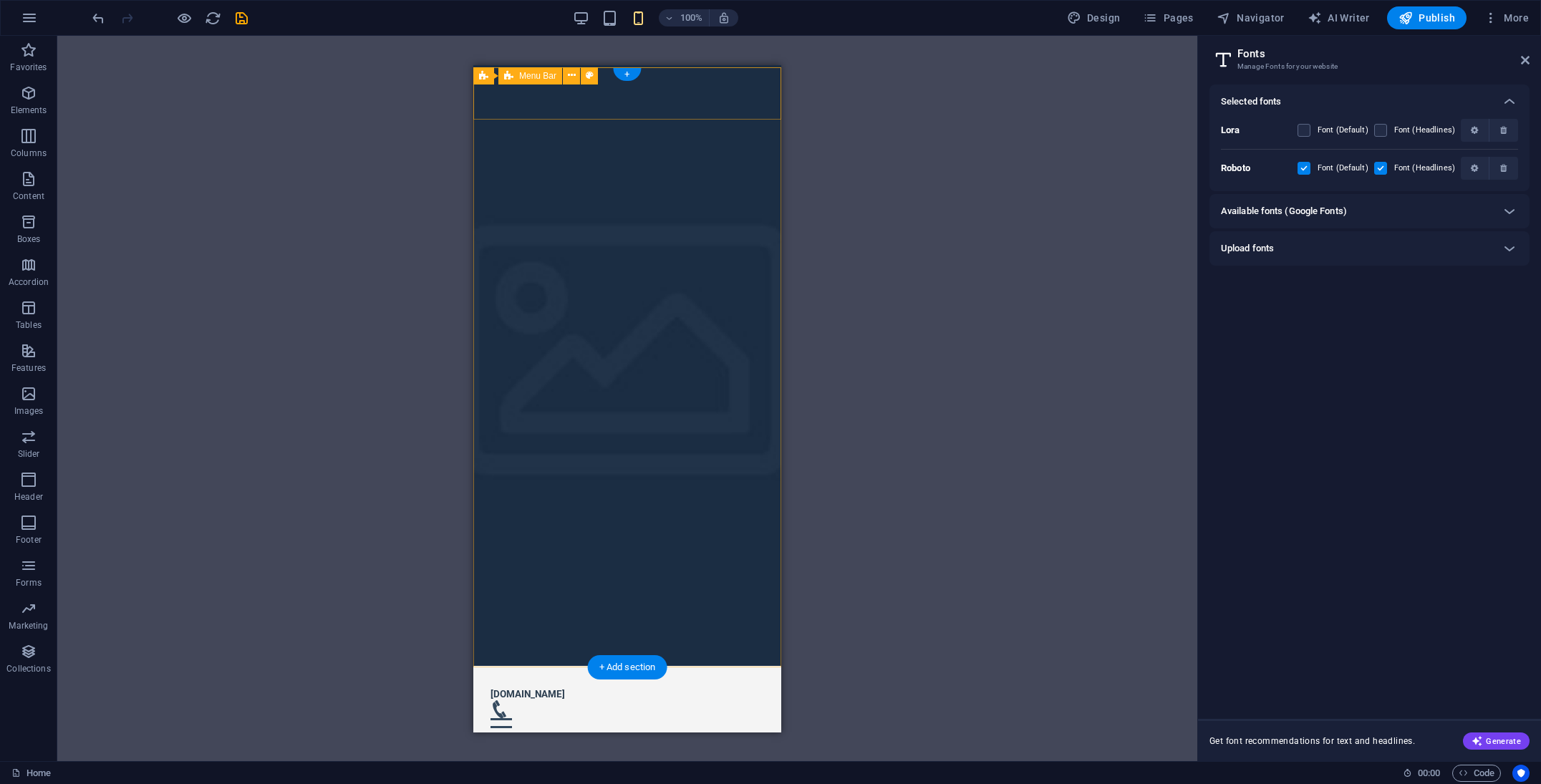
scroll to position [0, 0]
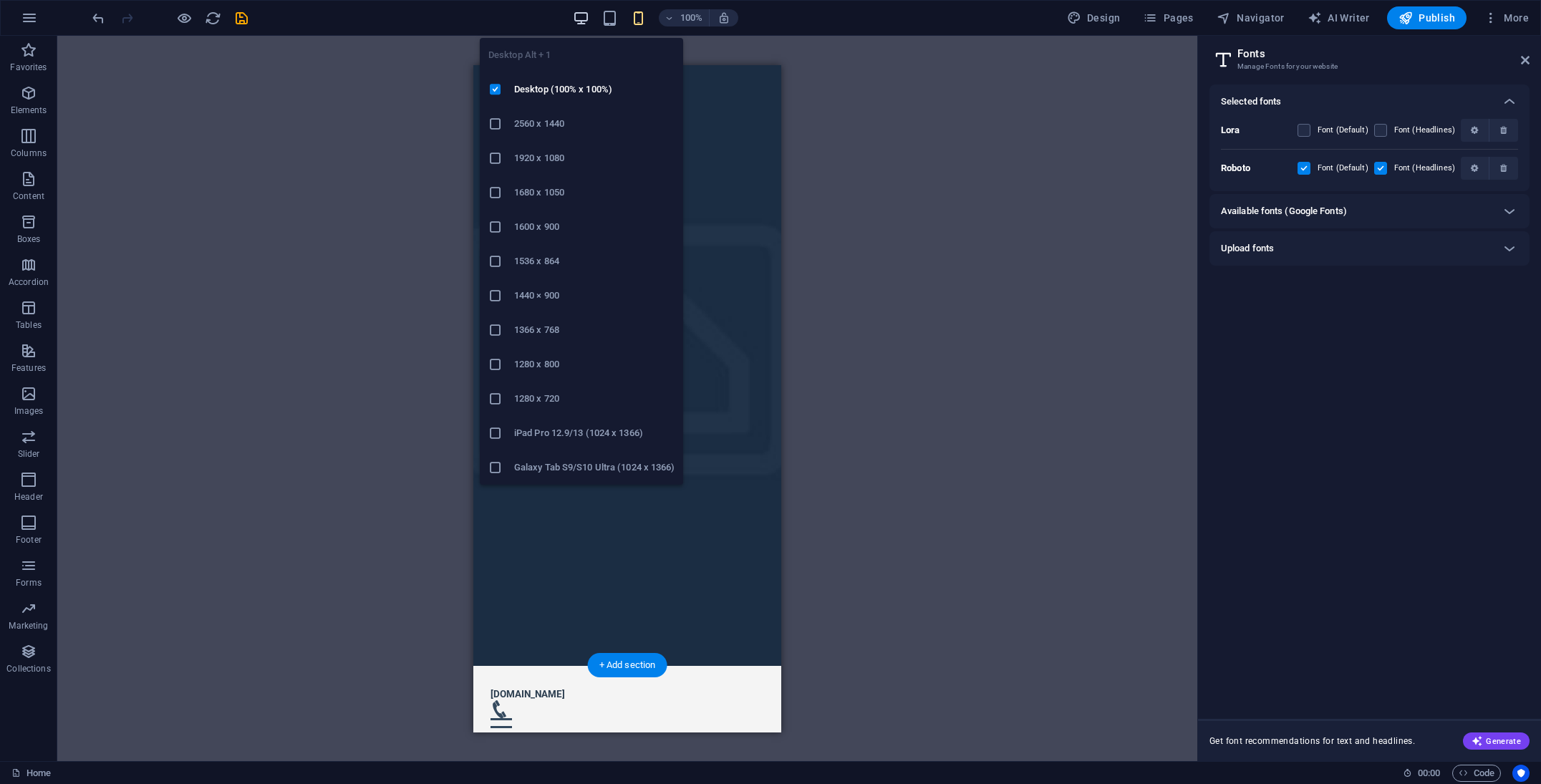
click at [589, 22] on icon "button" at bounding box center [581, 17] width 17 height 17
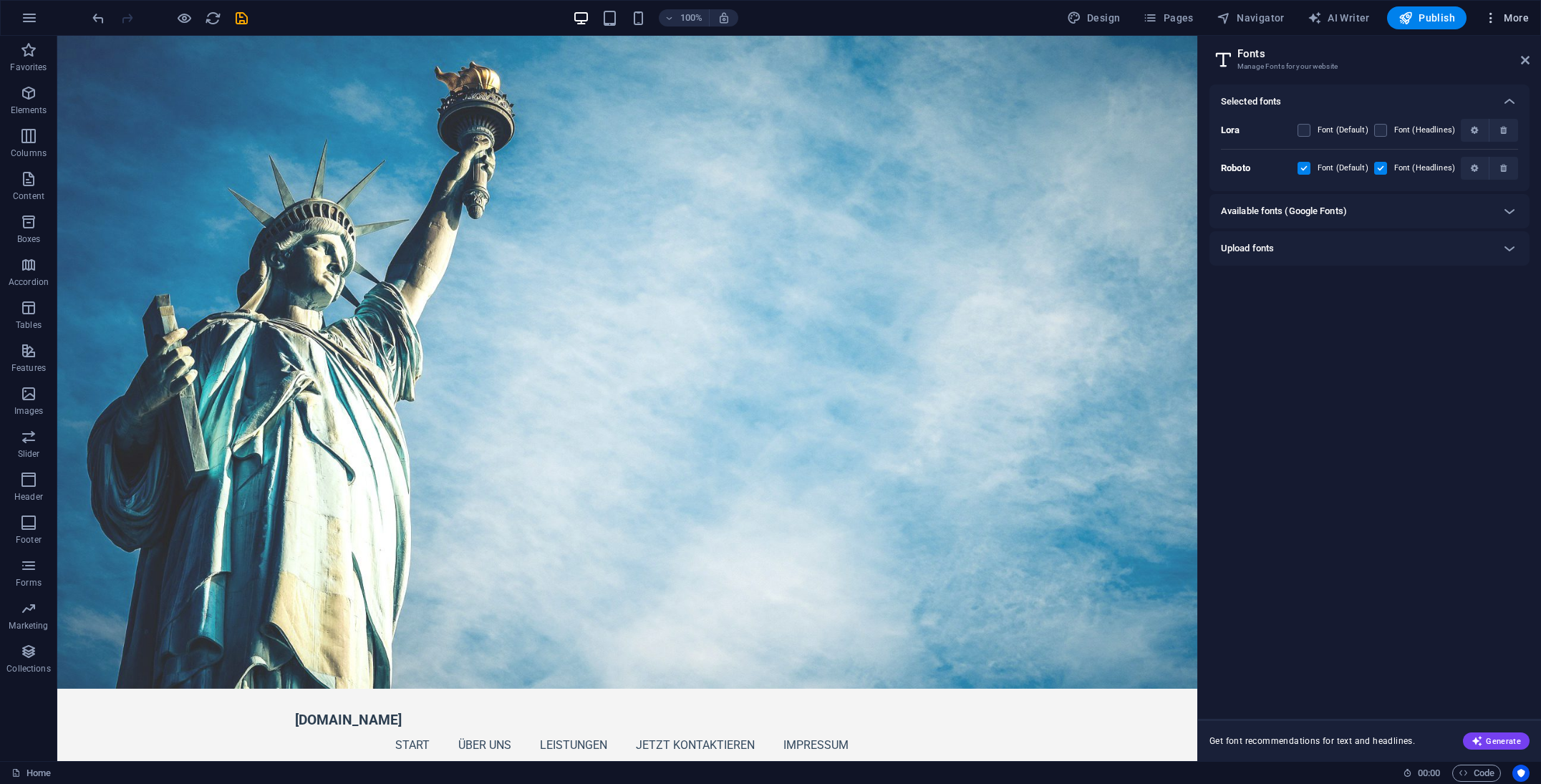
click at [1525, 20] on span "More" at bounding box center [1507, 17] width 45 height 14
click at [1335, 308] on div at bounding box center [770, 392] width 1541 height 784
click at [79, 44] on span "Banner" at bounding box center [92, 45] width 28 height 9
click at [155, 44] on icon at bounding box center [157, 45] width 10 height 15
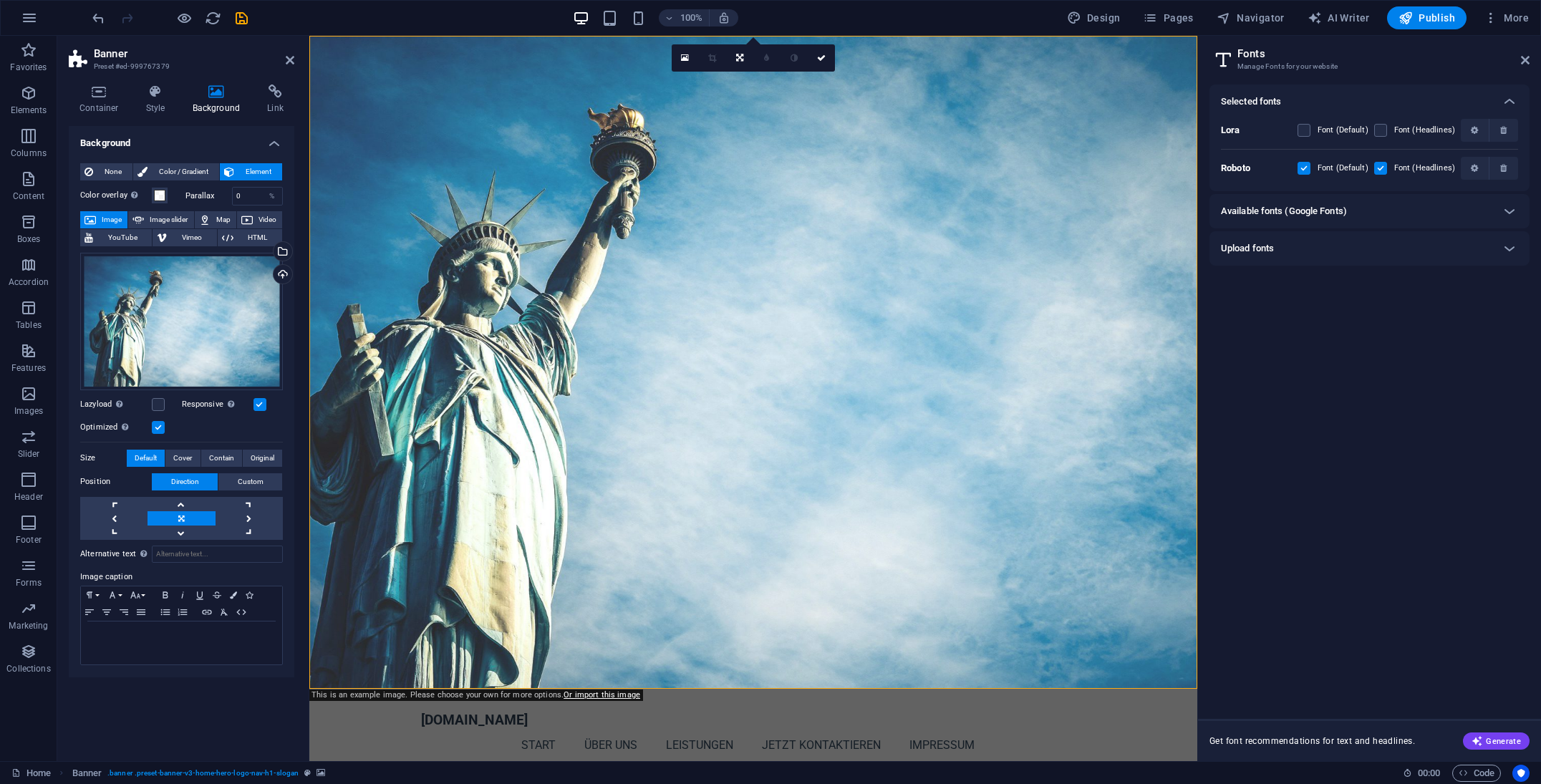
click at [1384, 337] on div "Selected fonts Lora Font (Default) Font (Headlines) Roboto Font (Default) Font …" at bounding box center [1370, 396] width 320 height 623
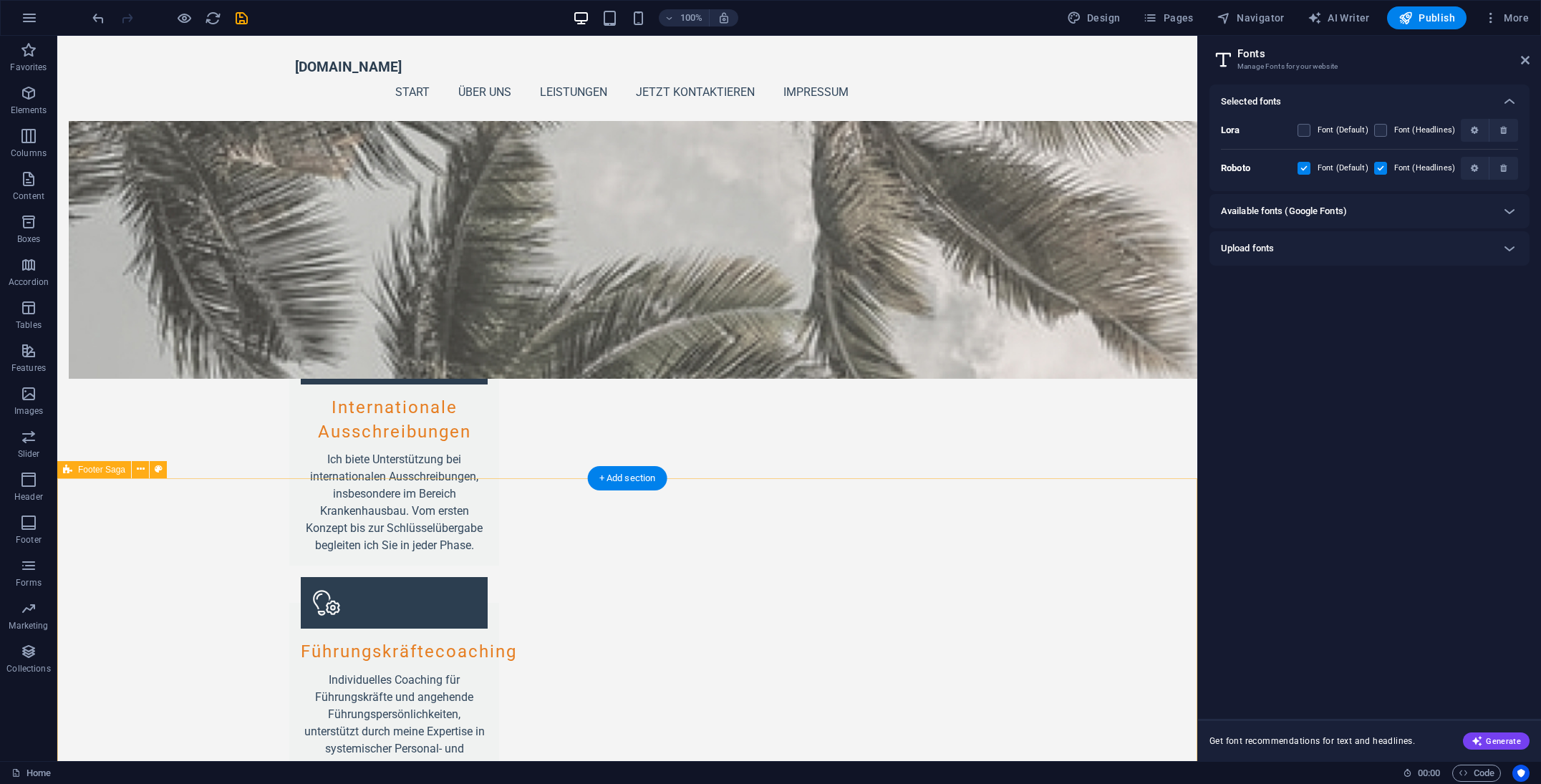
scroll to position [1409, 0]
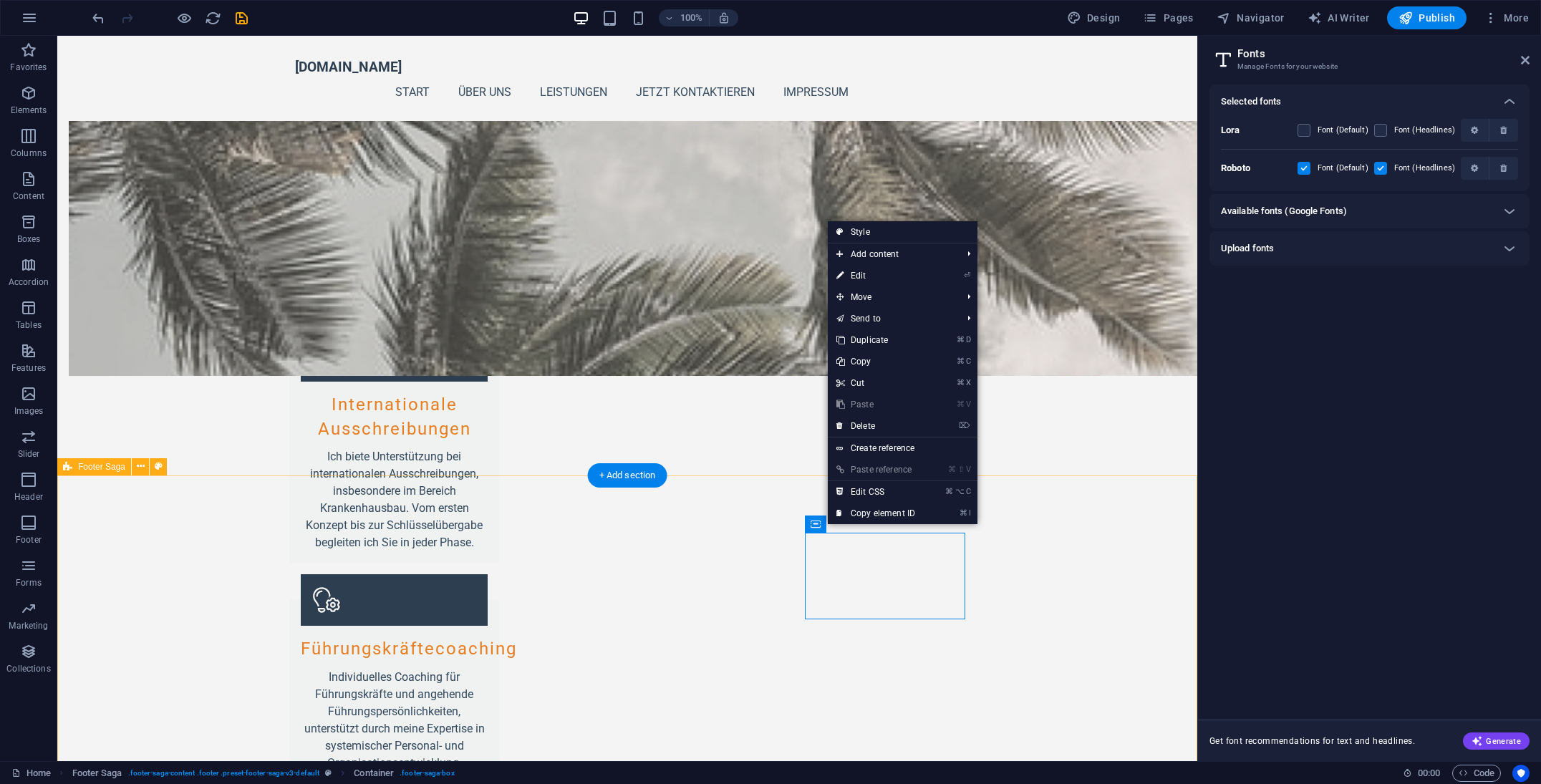
drag, startPoint x: 1052, startPoint y: 538, endPoint x: 984, endPoint y: 535, distance: 68.1
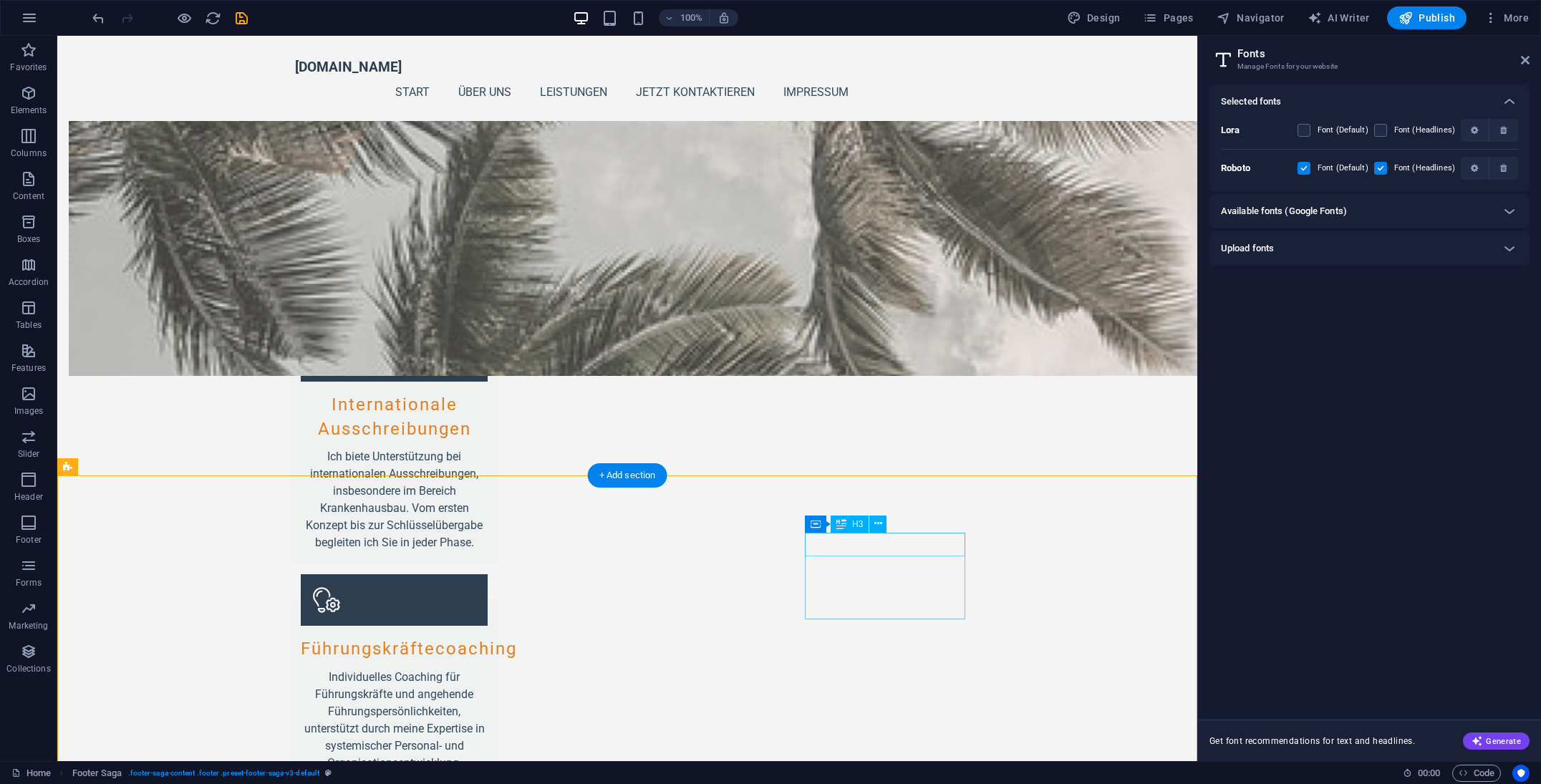
click at [912, 523] on icon at bounding box center [915, 523] width 8 height 15
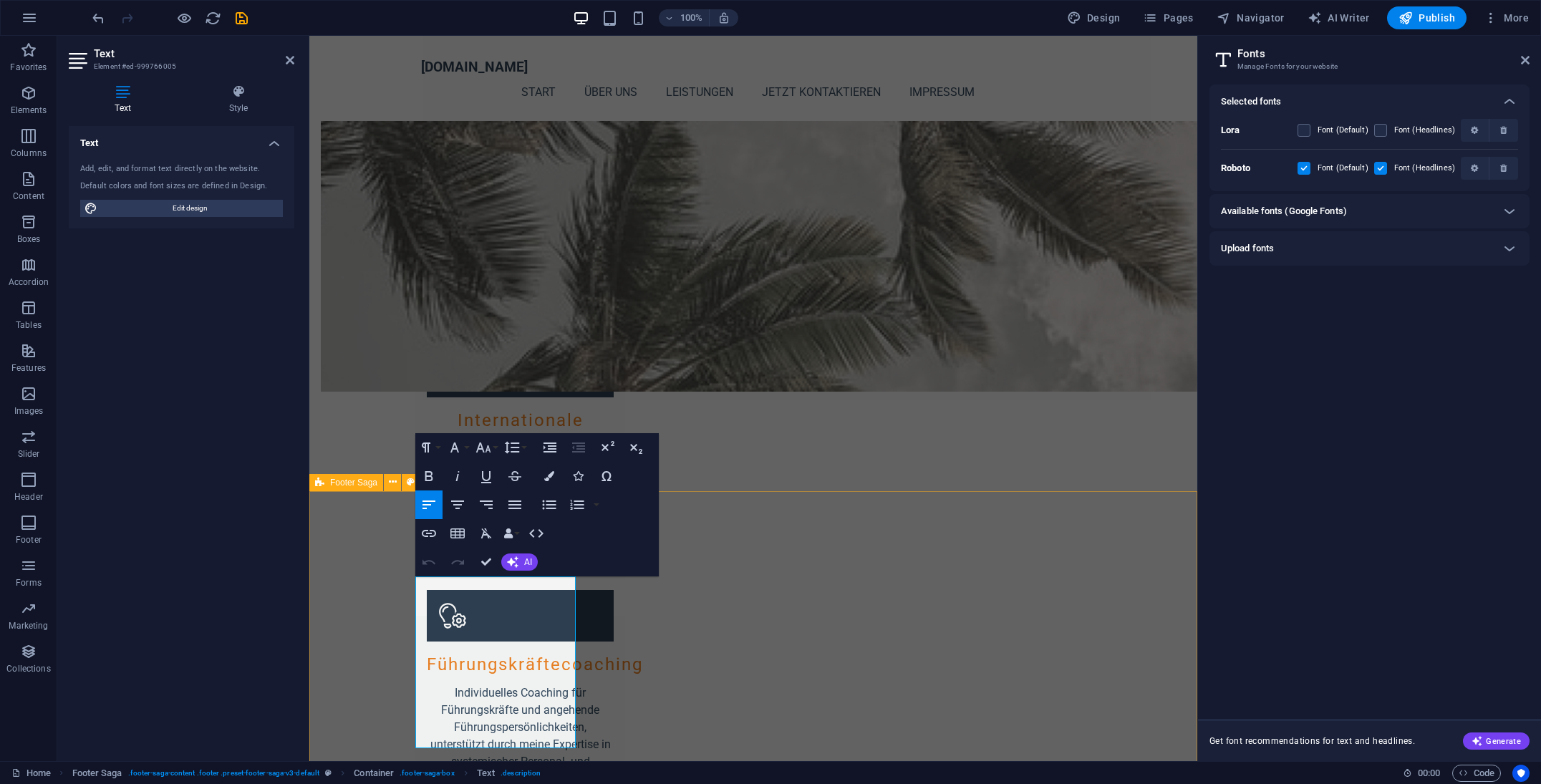
drag, startPoint x: 543, startPoint y: 619, endPoint x: 554, endPoint y: 756, distance: 137.4
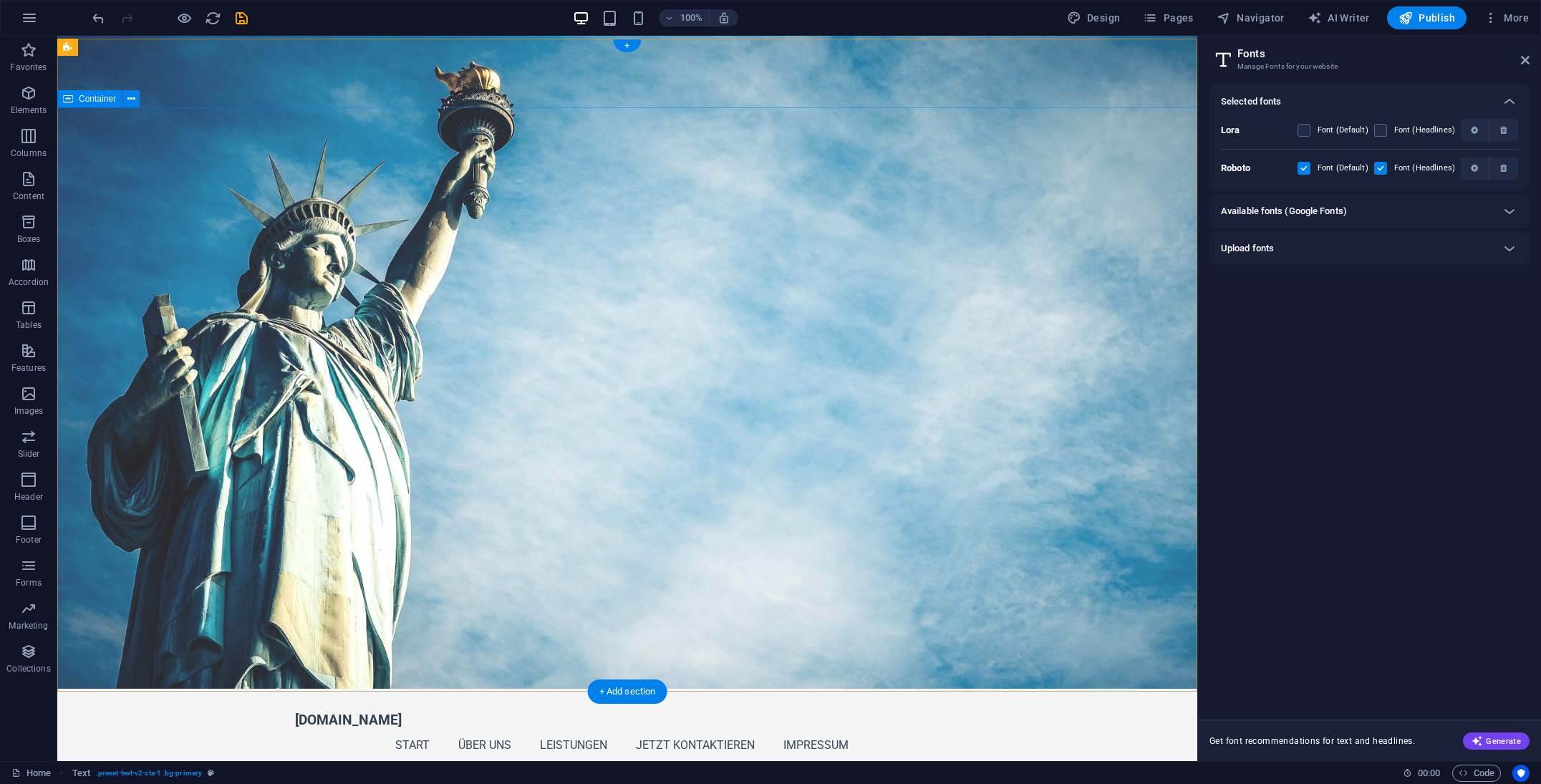
scroll to position [0, 0]
click at [241, 17] on icon "save" at bounding box center [241, 17] width 17 height 17
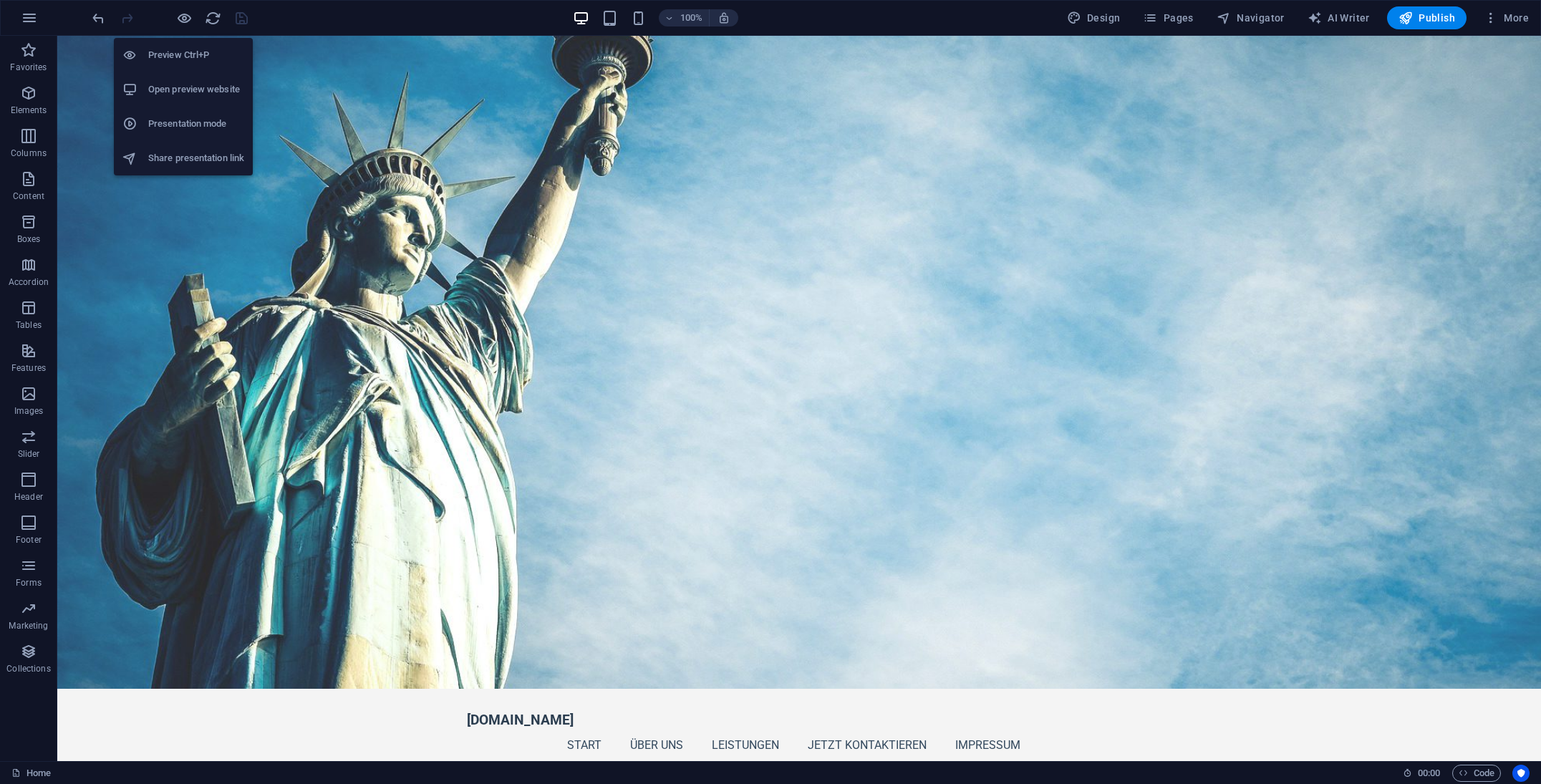
click at [196, 87] on h6 "Open preview website" at bounding box center [197, 90] width 96 height 17
